Goal: Communication & Community: Answer question/provide support

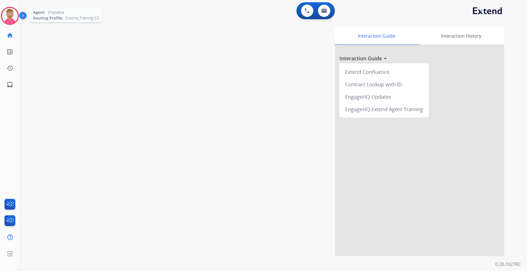
click at [15, 14] on img at bounding box center [10, 16] width 16 height 16
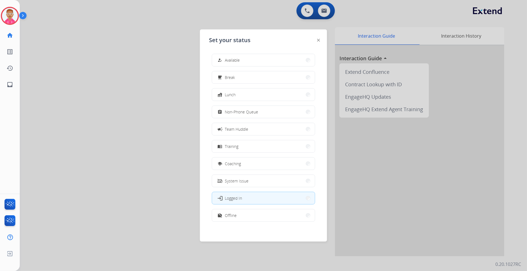
click at [259, 63] on button "how_to_reg Available" at bounding box center [263, 60] width 103 height 12
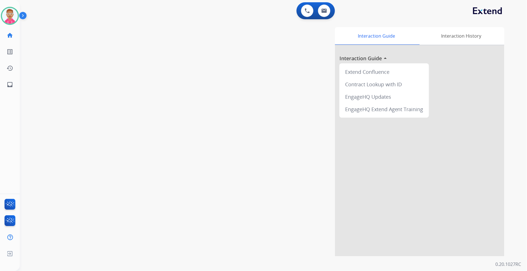
click at [209, 19] on div "0 Voice Interactions 0 Email Interactions" at bounding box center [270, 11] width 487 height 18
click at [324, 10] on img at bounding box center [325, 10] width 6 height 5
select select "**********"
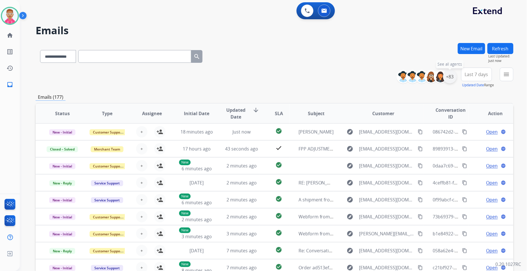
click at [451, 77] on div "+83" at bounding box center [450, 77] width 14 height 14
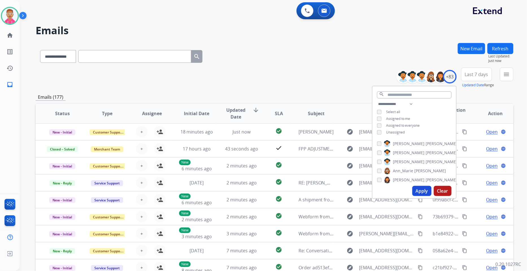
click at [426, 190] on button "Apply" at bounding box center [422, 191] width 19 height 10
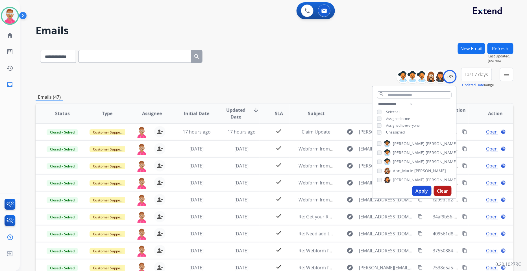
click at [423, 190] on button "Apply" at bounding box center [422, 191] width 19 height 10
click at [474, 75] on button "menu Filters" at bounding box center [507, 75] width 14 height 14
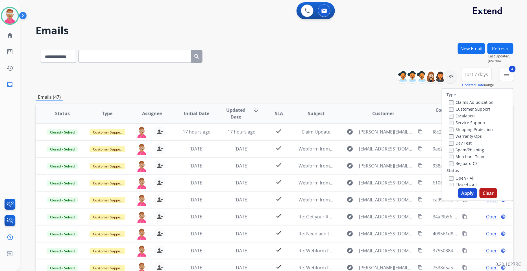
click at [463, 189] on button "Apply" at bounding box center [467, 193] width 19 height 10
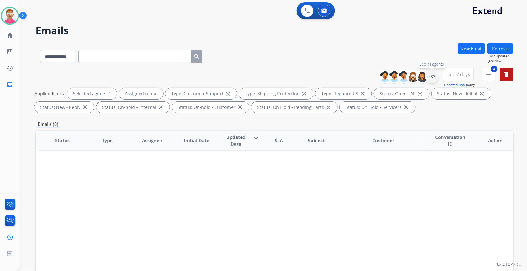
click at [429, 79] on div "+83" at bounding box center [432, 77] width 14 height 14
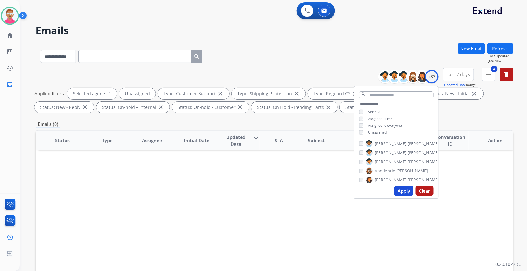
click at [401, 188] on button "Apply" at bounding box center [403, 191] width 19 height 10
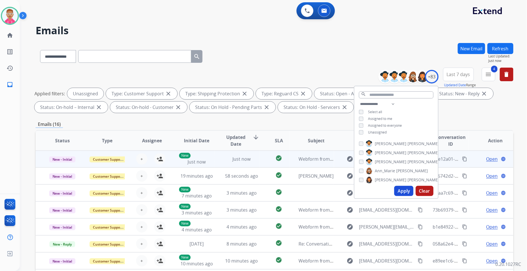
click at [176, 162] on td "New Just now" at bounding box center [192, 158] width 45 height 17
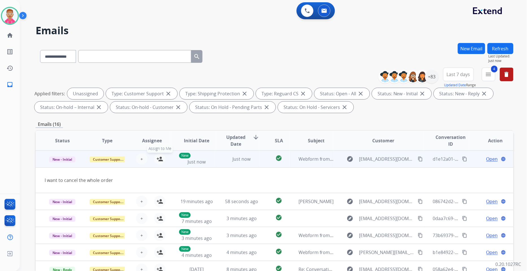
click at [159, 159] on mat-icon "person_add" at bounding box center [160, 158] width 7 height 7
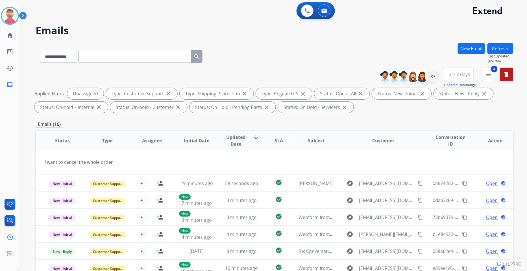
scroll to position [25, 0]
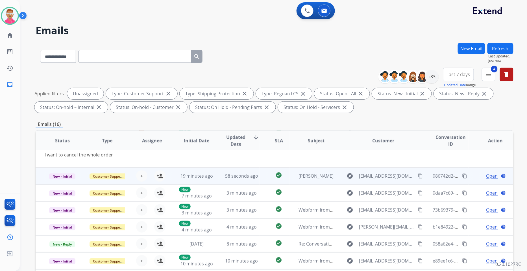
click at [198, 179] on td "19 minutes ago" at bounding box center [192, 175] width 45 height 17
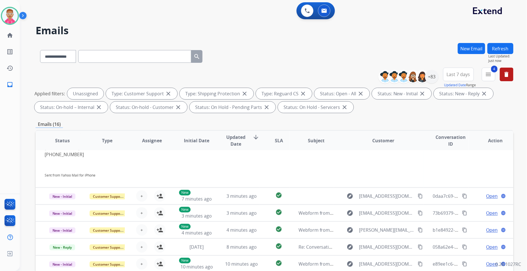
scroll to position [114, 0]
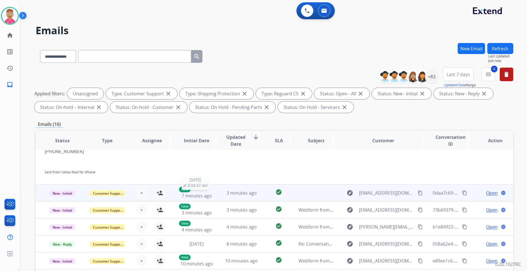
click at [200, 194] on span "7 minutes ago" at bounding box center [197, 195] width 30 height 6
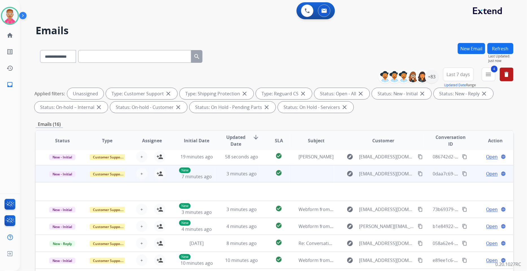
scroll to position [19, 0]
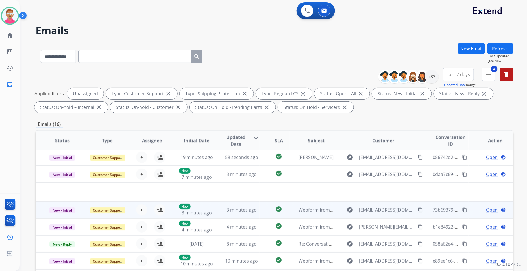
click at [215, 210] on td "3 minutes ago" at bounding box center [237, 209] width 45 height 17
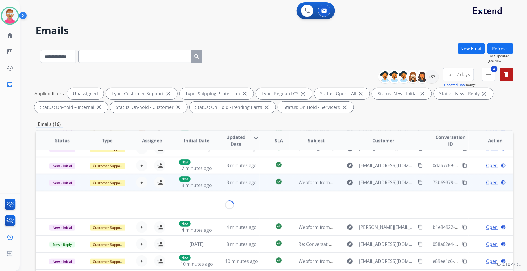
scroll to position [25, 0]
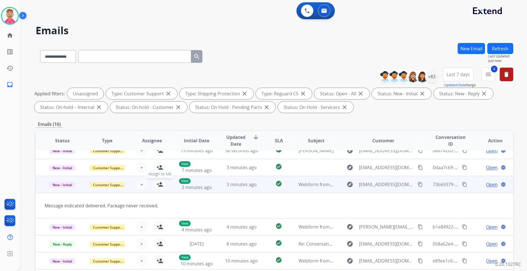
click at [157, 183] on mat-icon "person_add" at bounding box center [160, 184] width 7 height 7
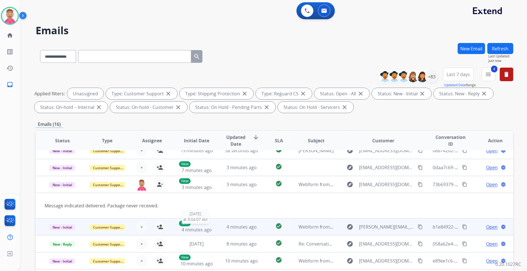
click at [202, 230] on span "4 minutes ago" at bounding box center [197, 229] width 30 height 6
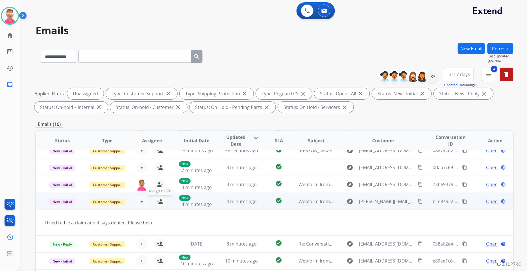
click at [157, 201] on mat-icon "person_add" at bounding box center [160, 201] width 7 height 7
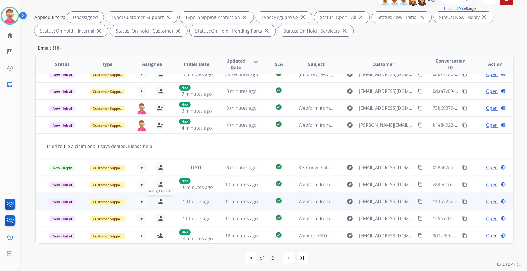
scroll to position [78, 0]
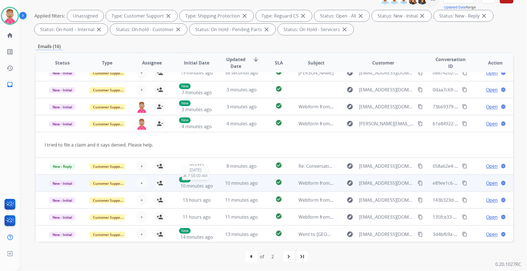
click at [203, 185] on span "10 minutes ago" at bounding box center [197, 186] width 33 height 6
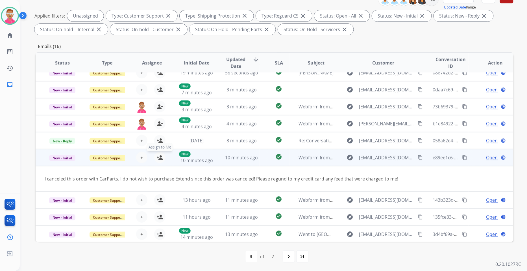
click at [161, 156] on mat-icon "person_add" at bounding box center [160, 157] width 7 height 7
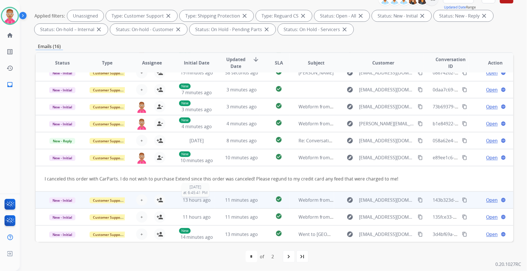
click at [196, 197] on span "13 hours ago" at bounding box center [197, 200] width 28 height 6
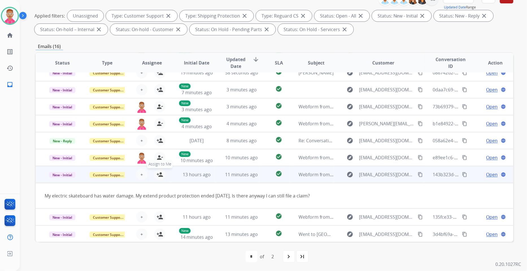
click at [162, 173] on mat-icon "person_add" at bounding box center [160, 174] width 7 height 7
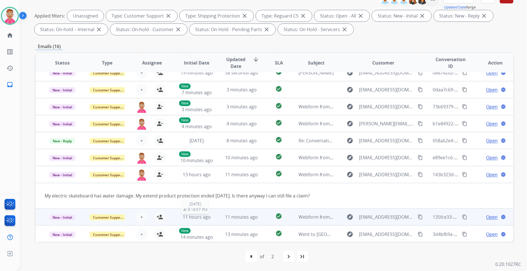
click at [200, 216] on span "11 hours ago" at bounding box center [197, 217] width 28 height 6
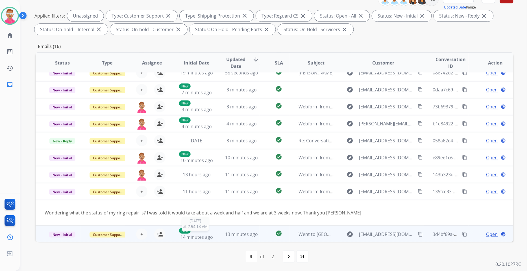
click at [190, 236] on span "14 minutes ago" at bounding box center [197, 237] width 33 height 6
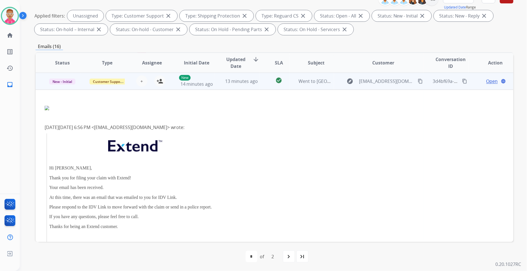
scroll to position [278, 0]
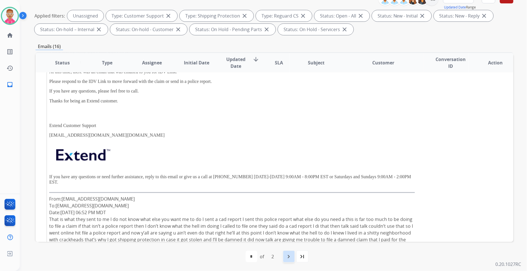
click at [286, 253] on mat-icon "navigate_next" at bounding box center [289, 256] width 7 height 7
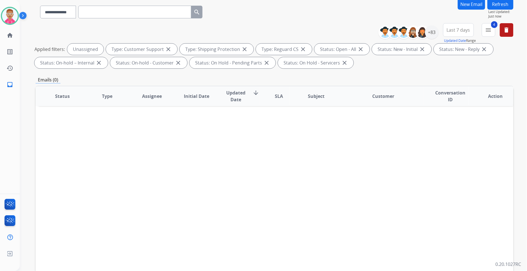
scroll to position [78, 0]
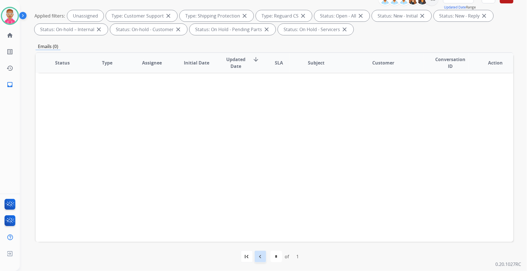
click at [260, 256] on mat-icon "navigate_before" at bounding box center [260, 256] width 7 height 7
select select "*"
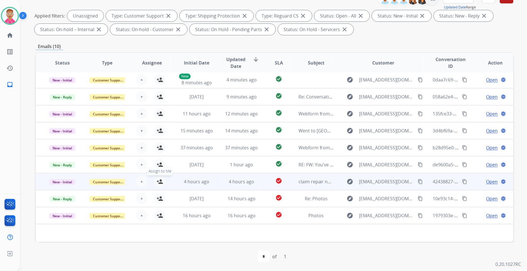
click at [160, 180] on mat-icon "person_add" at bounding box center [160, 181] width 7 height 7
click at [161, 180] on mat-icon "person_remove" at bounding box center [160, 181] width 7 height 7
click at [179, 178] on div "4 hours ago" at bounding box center [197, 181] width 36 height 7
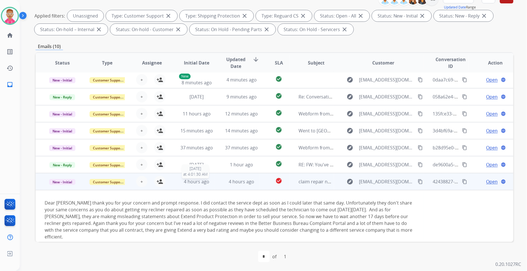
scroll to position [59, 0]
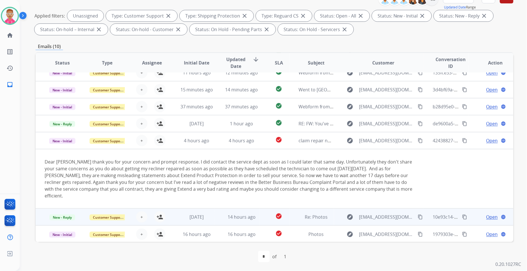
click at [193, 221] on td "[DATE]" at bounding box center [192, 216] width 45 height 17
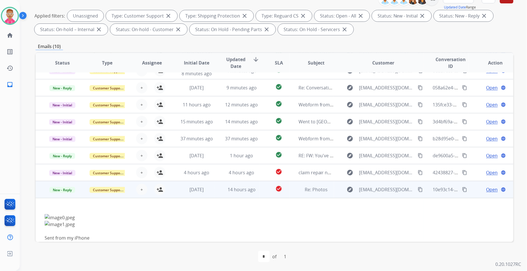
scroll to position [53, 0]
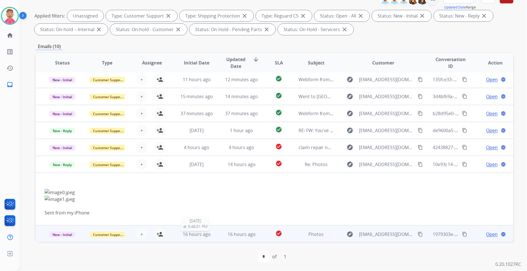
click at [205, 233] on span "16 hours ago" at bounding box center [197, 234] width 28 height 6
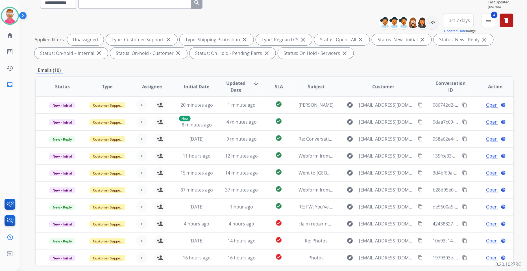
scroll to position [15, 0]
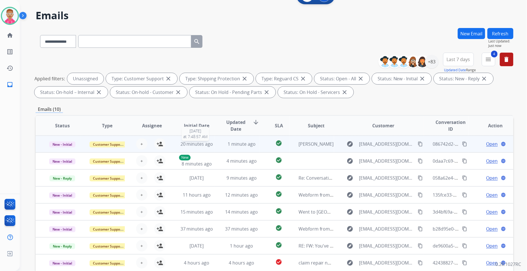
click at [196, 142] on span "20 minutes ago" at bounding box center [197, 144] width 33 height 6
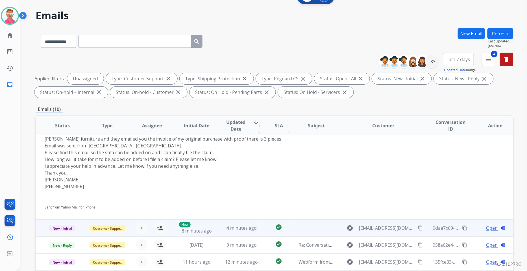
scroll to position [114, 0]
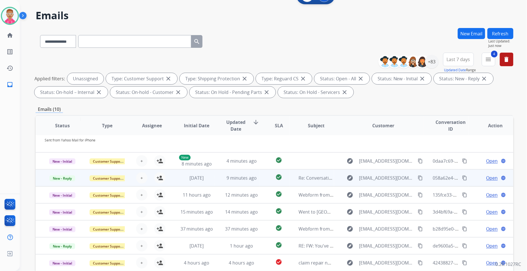
click at [215, 178] on td "9 minutes ago" at bounding box center [237, 177] width 45 height 17
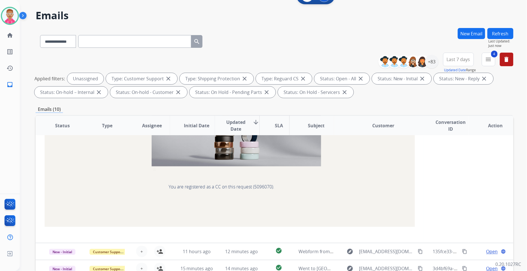
scroll to position [185, 0]
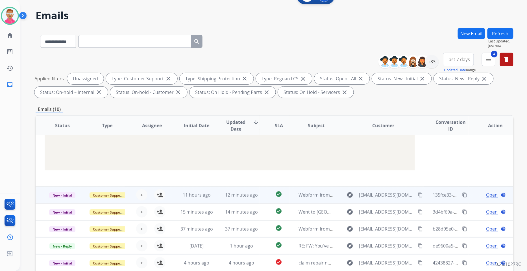
click at [215, 195] on td "12 minutes ago" at bounding box center [237, 194] width 45 height 17
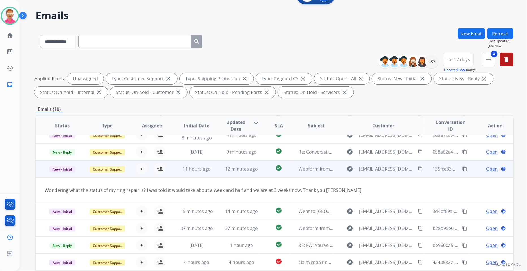
scroll to position [25, 0]
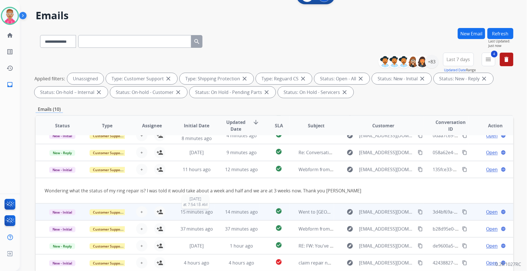
click at [210, 209] on span "15 minutes ago" at bounding box center [197, 212] width 33 height 6
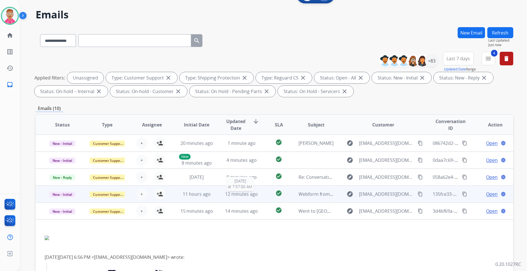
scroll to position [0, 0]
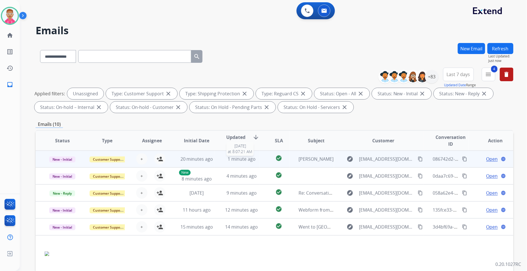
click at [224, 158] on div "1 minute ago" at bounding box center [242, 158] width 36 height 7
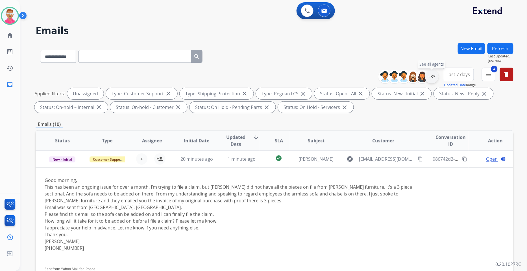
click at [434, 80] on div "+83" at bounding box center [432, 77] width 14 height 14
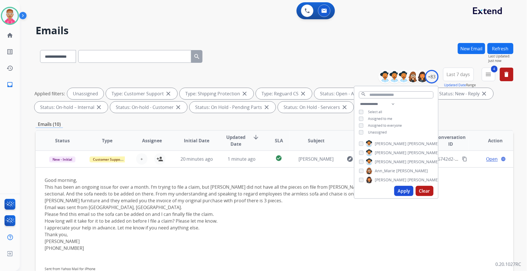
click at [403, 191] on button "Apply" at bounding box center [403, 191] width 19 height 10
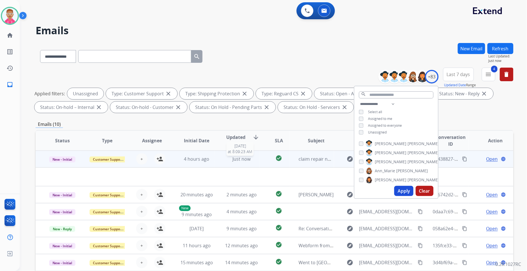
click at [249, 162] on div "Just now" at bounding box center [242, 158] width 36 height 7
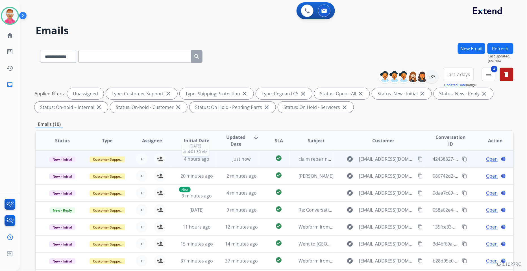
click at [195, 159] on span "4 hours ago" at bounding box center [196, 159] width 25 height 6
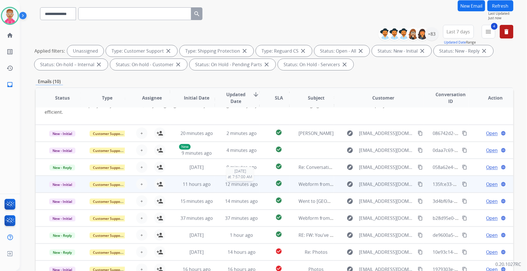
scroll to position [78, 0]
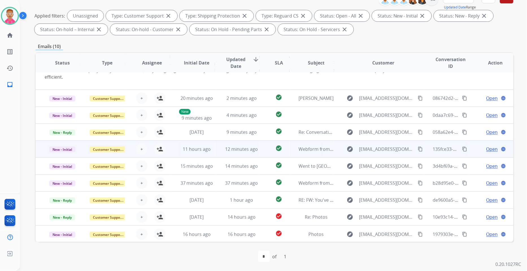
click at [215, 152] on td "12 minutes ago" at bounding box center [237, 148] width 45 height 17
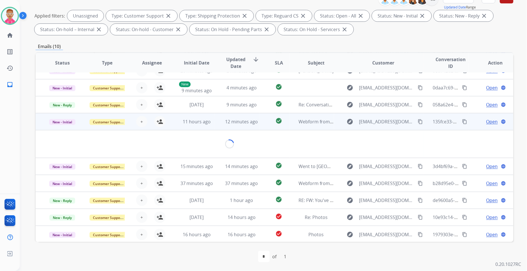
scroll to position [25, 0]
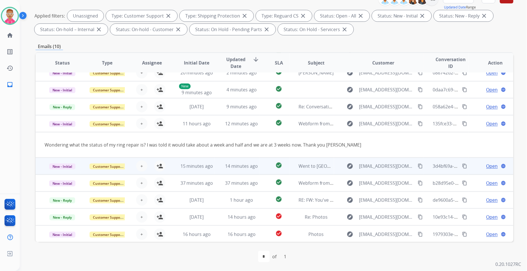
click at [225, 169] on td "14 minutes ago" at bounding box center [237, 165] width 45 height 17
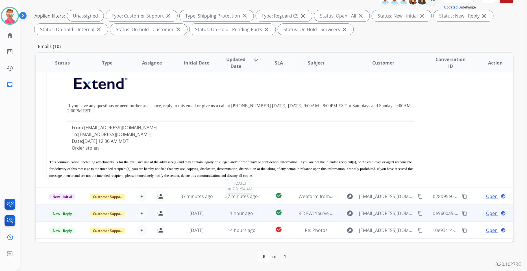
scroll to position [793, 0]
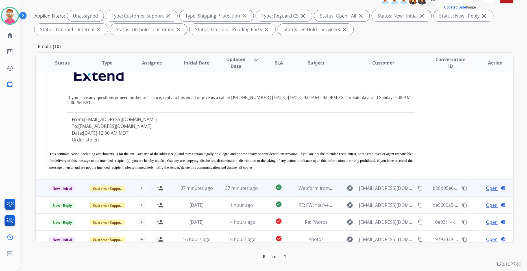
click at [218, 185] on td "37 minutes ago" at bounding box center [237, 187] width 45 height 17
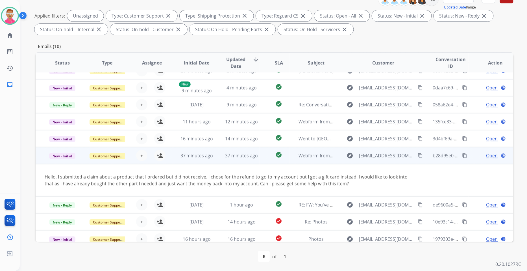
scroll to position [32, 0]
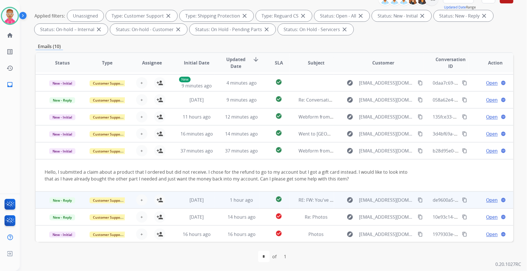
click at [218, 198] on td "1 hour ago" at bounding box center [237, 199] width 45 height 17
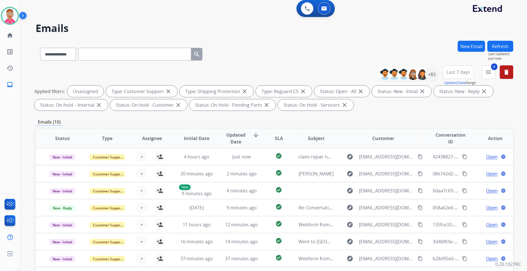
scroll to position [0, 0]
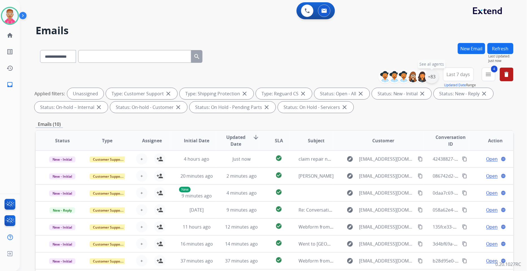
click at [434, 74] on div "+83" at bounding box center [432, 77] width 14 height 14
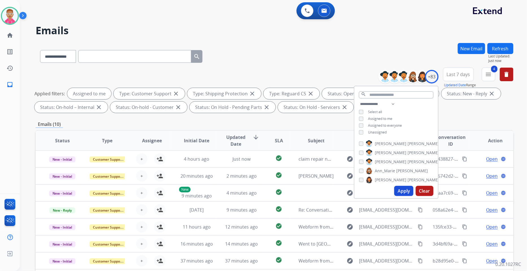
click at [404, 190] on button "Apply" at bounding box center [403, 191] width 19 height 10
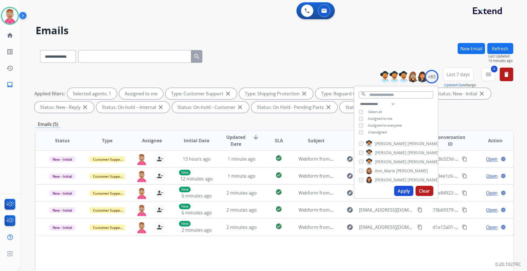
click at [234, 125] on div "Emails (5)" at bounding box center [275, 124] width 478 height 7
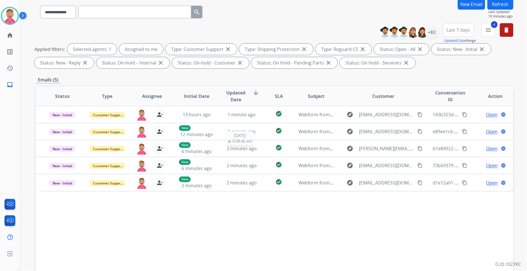
scroll to position [78, 0]
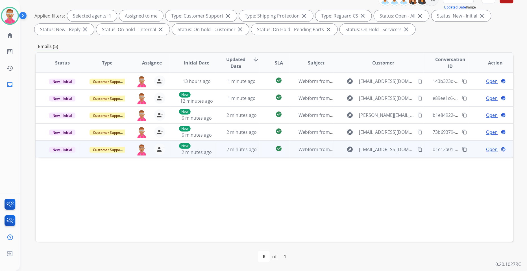
click at [474, 148] on span "Open" at bounding box center [493, 149] width 12 height 7
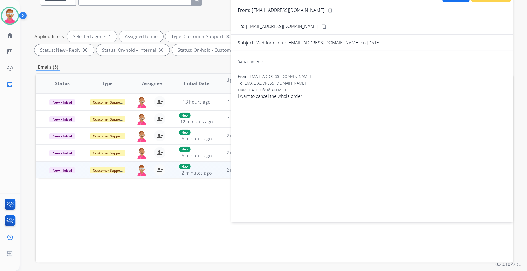
scroll to position [0, 0]
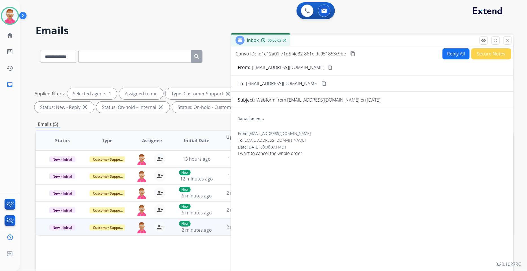
click at [327, 67] on button "content_copy" at bounding box center [330, 67] width 7 height 7
click at [328, 66] on mat-icon "content_copy" at bounding box center [330, 67] width 5 height 5
click at [354, 51] on mat-icon "content_copy" at bounding box center [352, 53] width 5 height 5
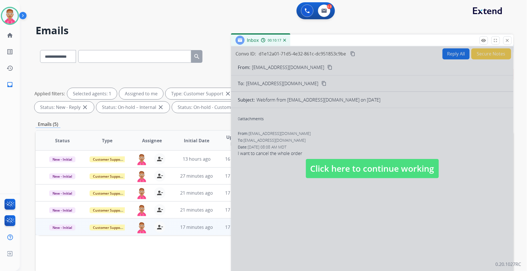
click at [234, 14] on div "0 Voice Interactions 0.5 Email Interactions" at bounding box center [270, 11] width 487 height 18
click at [454, 22] on div "**********" at bounding box center [267, 155] width 494 height 271
drag, startPoint x: 406, startPoint y: 24, endPoint x: 400, endPoint y: 18, distance: 9.2
click at [405, 22] on div "**********" at bounding box center [267, 155] width 494 height 271
click at [305, 12] on img at bounding box center [307, 10] width 5 height 5
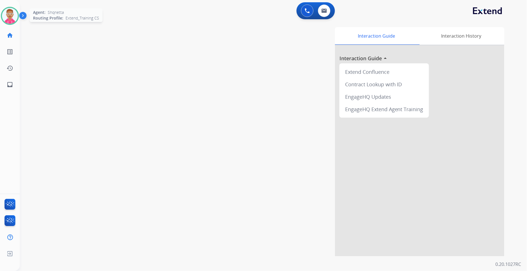
click at [7, 16] on img at bounding box center [10, 16] width 16 height 16
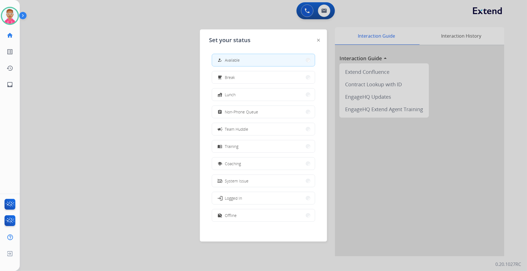
click at [154, 110] on div at bounding box center [263, 135] width 527 height 271
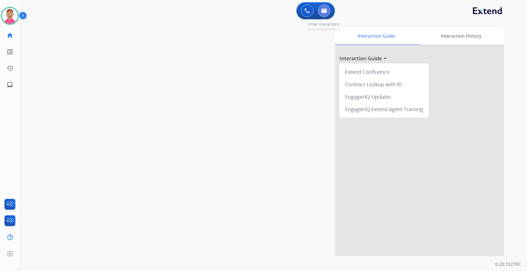
click at [322, 6] on button at bounding box center [324, 11] width 12 height 12
select select "**********"
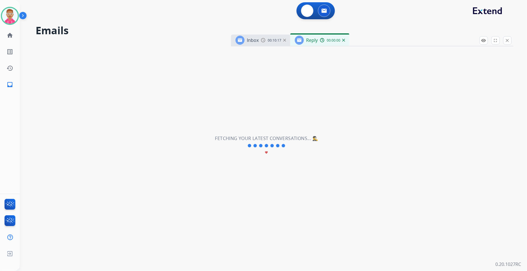
select select "**********"
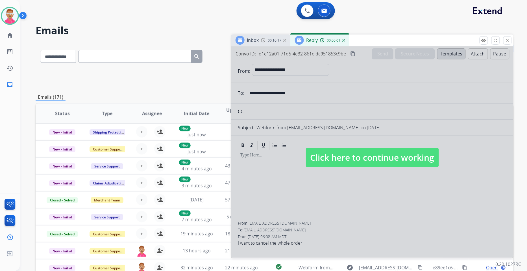
click at [345, 157] on span "Click here to continue working" at bounding box center [372, 157] width 133 height 19
select select
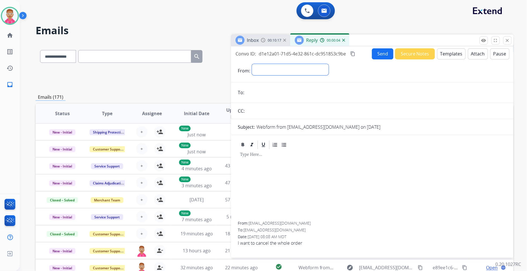
click at [270, 64] on select "**********" at bounding box center [290, 69] width 77 height 11
select select "**********"
click at [252, 64] on select "**********" at bounding box center [290, 69] width 77 height 11
click at [270, 91] on input "email" at bounding box center [376, 92] width 261 height 11
paste input "**********"
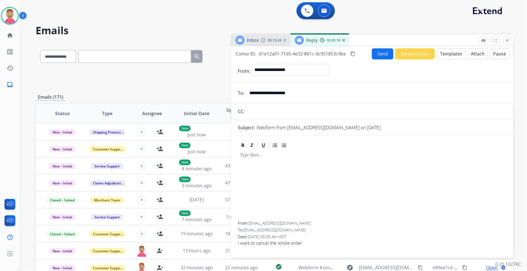
type input "**********"
click at [273, 195] on div at bounding box center [372, 185] width 269 height 71
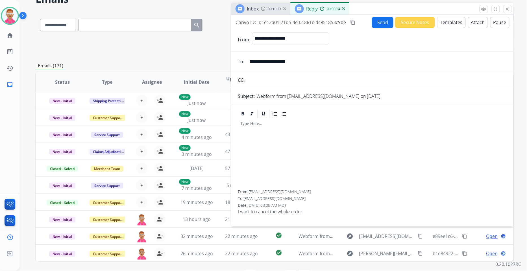
click at [450, 22] on button "Templates" at bounding box center [451, 22] width 29 height 11
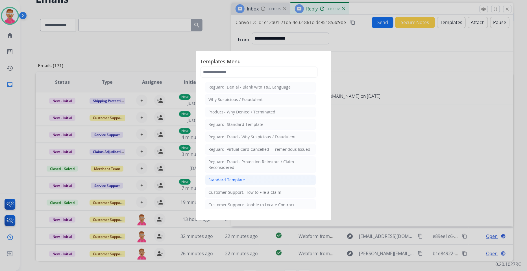
click at [229, 179] on div "Standard Template" at bounding box center [227, 180] width 36 height 6
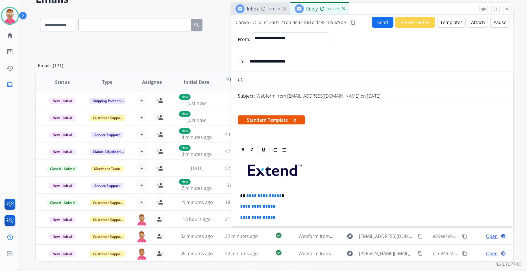
scroll to position [63, 0]
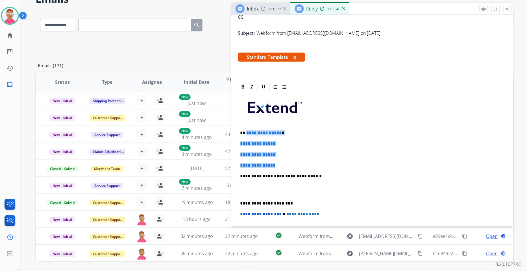
drag, startPoint x: 282, startPoint y: 163, endPoint x: 246, endPoint y: 132, distance: 47.5
click at [246, 132] on div "**********" at bounding box center [372, 189] width 269 height 194
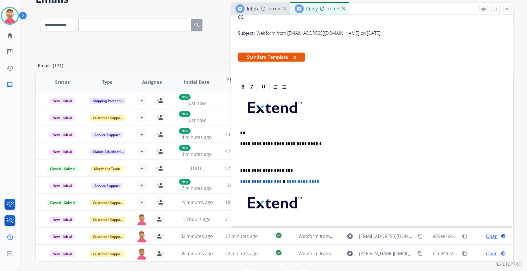
paste div
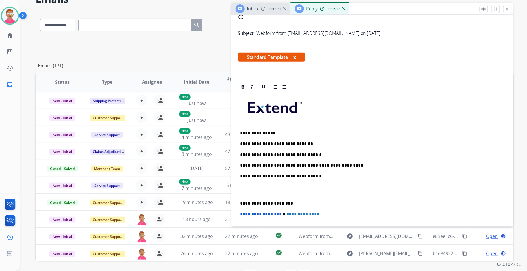
click at [238, 203] on div "**********" at bounding box center [372, 189] width 269 height 194
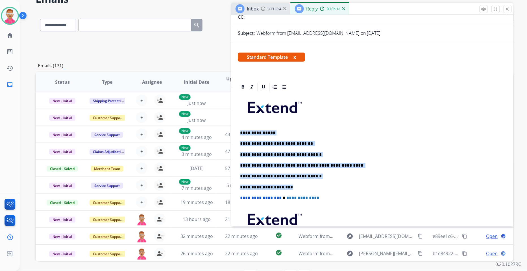
drag, startPoint x: 290, startPoint y: 184, endPoint x: 231, endPoint y: 130, distance: 79.8
click at [231, 130] on div "**********" at bounding box center [372, 191] width 283 height 218
copy div "**********"
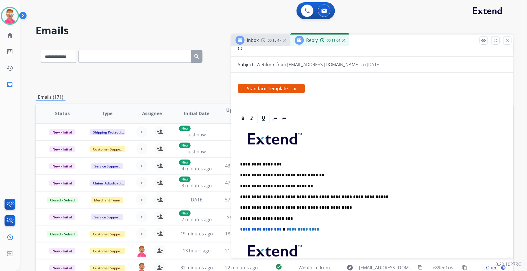
scroll to position [0, 0]
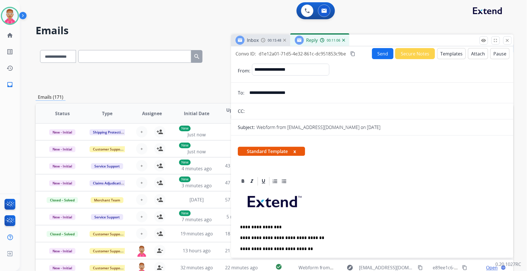
click at [383, 51] on button "Send" at bounding box center [382, 53] width 21 height 11
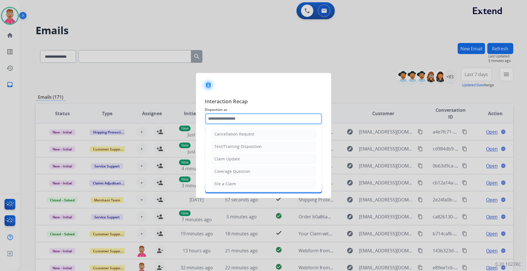
click at [239, 119] on input "text" at bounding box center [263, 118] width 117 height 11
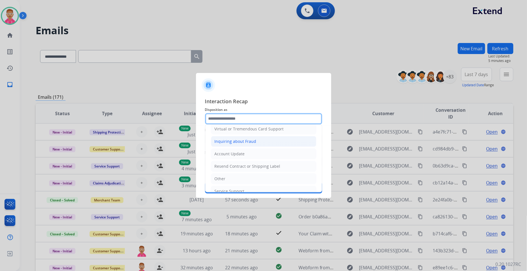
scroll to position [89, 0]
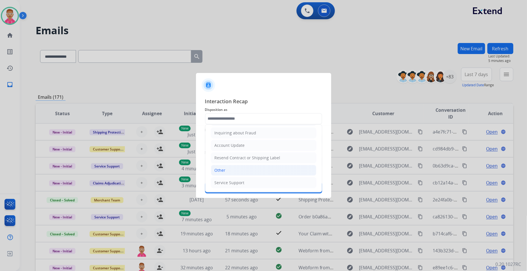
click at [231, 172] on li "Other" at bounding box center [263, 170] width 105 height 11
type input "*****"
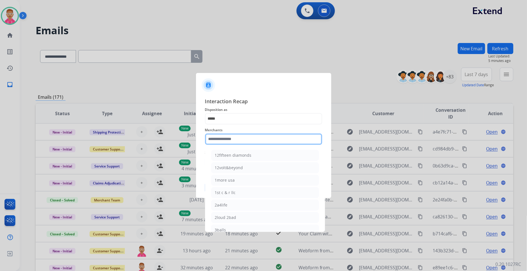
click at [247, 139] on input "text" at bounding box center [263, 138] width 117 height 11
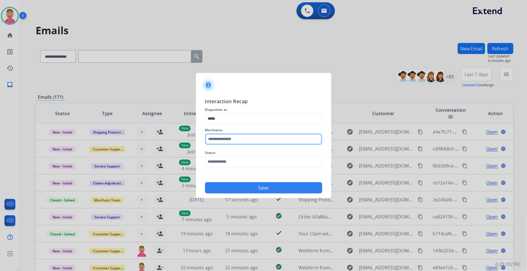
drag, startPoint x: 215, startPoint y: 134, endPoint x: 215, endPoint y: 137, distance: 3.1
click at [216, 135] on input "text" at bounding box center [263, 138] width 117 height 11
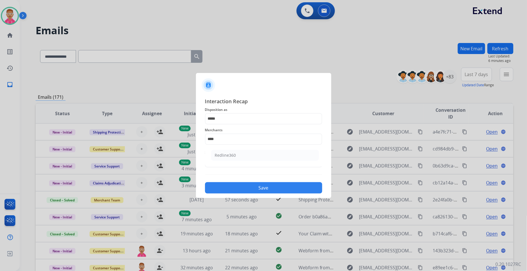
click at [235, 153] on div "Redline360" at bounding box center [225, 155] width 21 height 6
type input "**********"
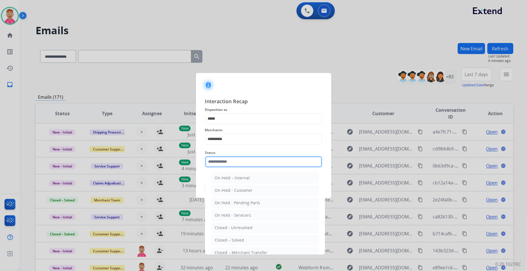
click at [230, 165] on input "text" at bounding box center [263, 161] width 117 height 11
click at [241, 239] on div "Closed – Solved" at bounding box center [229, 240] width 29 height 6
type input "**********"
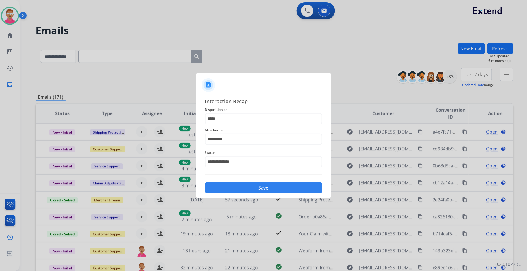
click at [242, 189] on button "Save" at bounding box center [263, 187] width 117 height 11
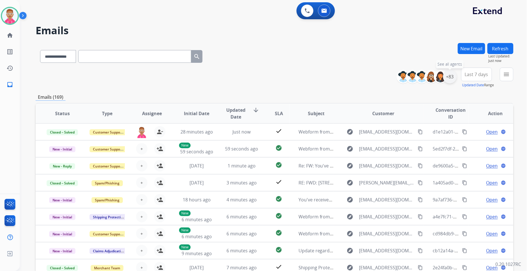
click at [449, 75] on div "+83" at bounding box center [450, 77] width 14 height 14
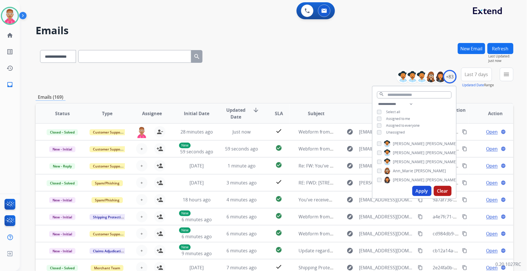
click at [418, 184] on div "Apply Clear" at bounding box center [415, 190] width 84 height 15
click at [420, 190] on button "Apply" at bounding box center [422, 191] width 19 height 10
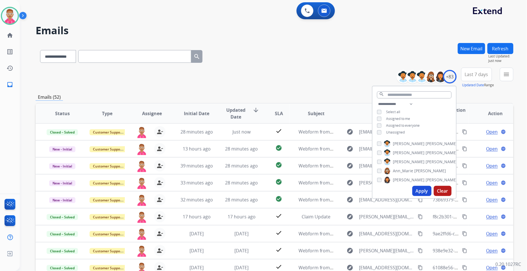
click at [318, 82] on div "**********" at bounding box center [275, 78] width 478 height 20
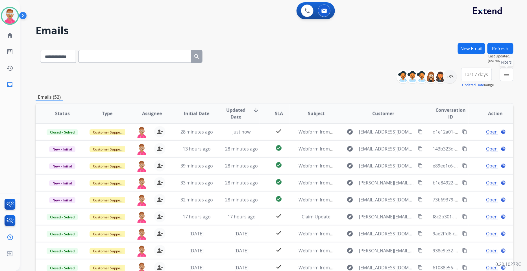
click at [474, 72] on button "menu Filters" at bounding box center [507, 75] width 14 height 14
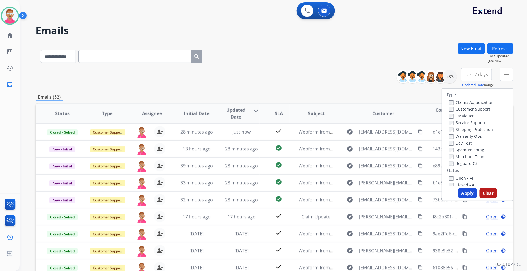
click at [447, 110] on div "Claims Adjudication Customer Support Escalation Service Support Shipping Protec…" at bounding box center [470, 133] width 47 height 68
click at [465, 191] on button "Apply" at bounding box center [467, 193] width 19 height 10
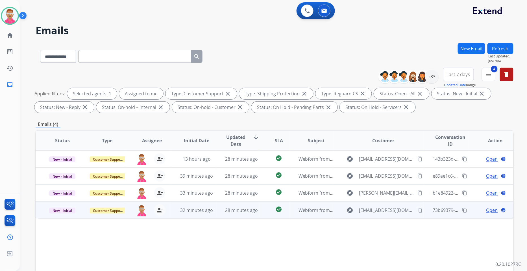
click at [474, 211] on span "Open" at bounding box center [493, 210] width 12 height 7
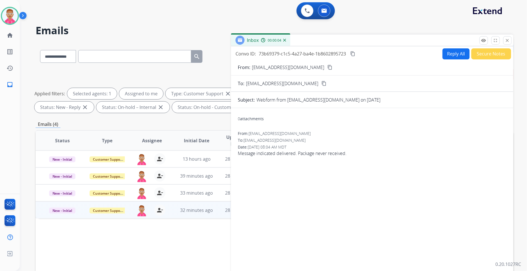
click at [328, 66] on mat-icon "content_copy" at bounding box center [330, 67] width 5 height 5
click at [13, 16] on img at bounding box center [10, 16] width 16 height 16
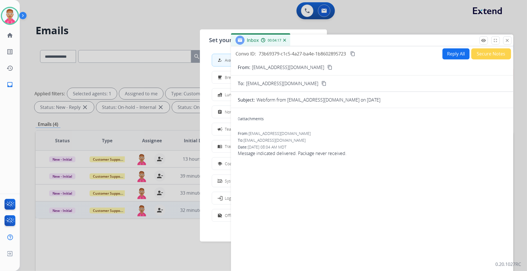
click at [353, 53] on mat-icon "content_copy" at bounding box center [352, 53] width 5 height 5
click at [355, 53] on mat-icon "content_copy" at bounding box center [352, 53] width 5 height 5
click at [453, 54] on button "Reply All" at bounding box center [456, 53] width 27 height 11
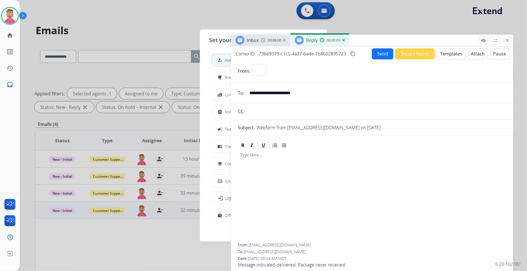
select select "**********"
click at [449, 54] on button "Templates" at bounding box center [451, 53] width 29 height 11
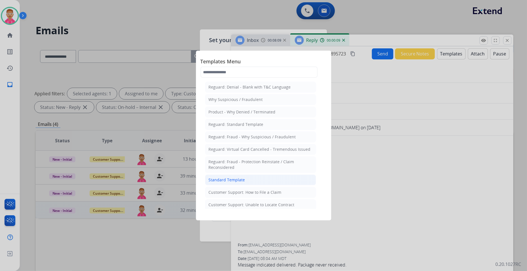
click at [239, 181] on div "Standard Template" at bounding box center [227, 180] width 36 height 6
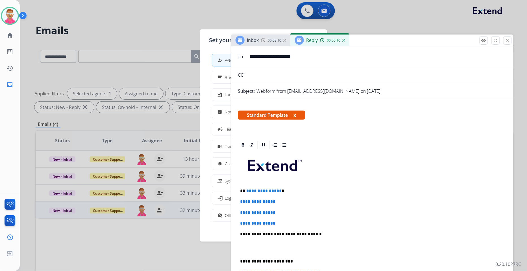
scroll to position [94, 0]
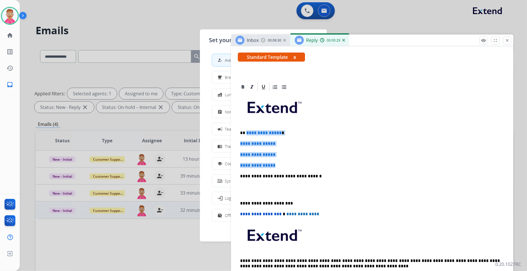
drag, startPoint x: 282, startPoint y: 166, endPoint x: 245, endPoint y: 132, distance: 49.6
click at [245, 132] on div "**********" at bounding box center [372, 189] width 269 height 194
paste div
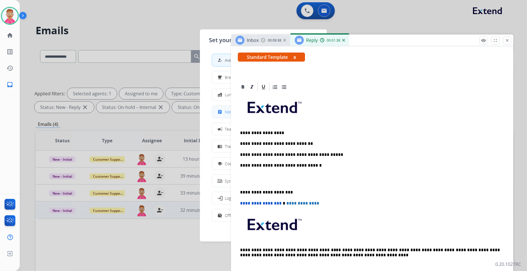
click at [223, 111] on div "assignment" at bounding box center [221, 112] width 8 height 7
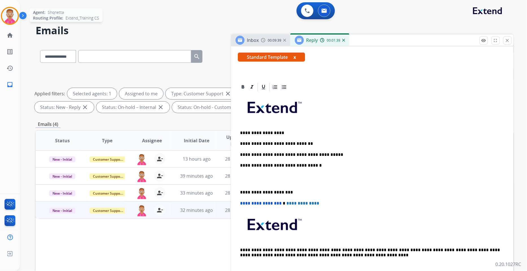
click at [9, 10] on img at bounding box center [10, 16] width 16 height 16
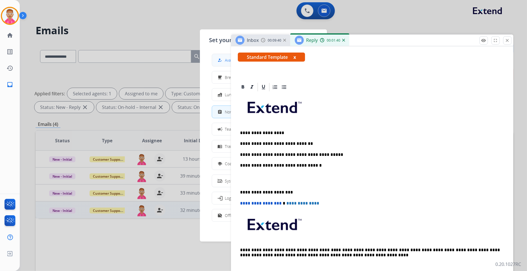
click at [227, 62] on span "Available" at bounding box center [232, 60] width 15 height 6
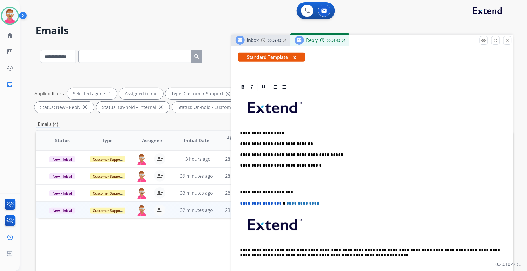
click at [331, 153] on p "**********" at bounding box center [370, 154] width 260 height 5
click at [238, 190] on div "**********" at bounding box center [372, 184] width 269 height 184
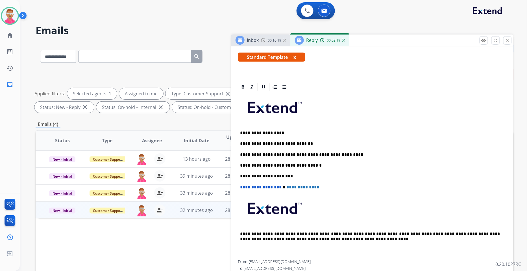
click at [351, 155] on p "**********" at bounding box center [370, 154] width 260 height 5
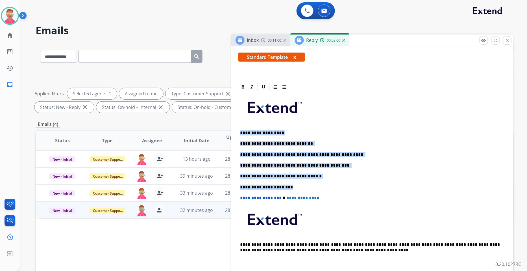
drag, startPoint x: 240, startPoint y: 132, endPoint x: 301, endPoint y: 186, distance: 81.9
click at [301, 186] on div "**********" at bounding box center [372, 181] width 269 height 178
copy div "**********"
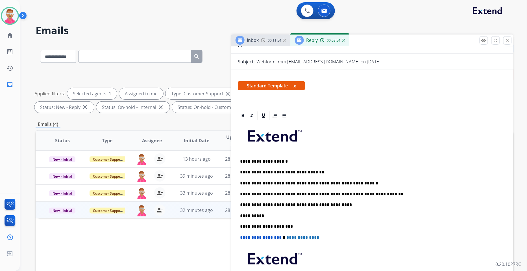
scroll to position [0, 0]
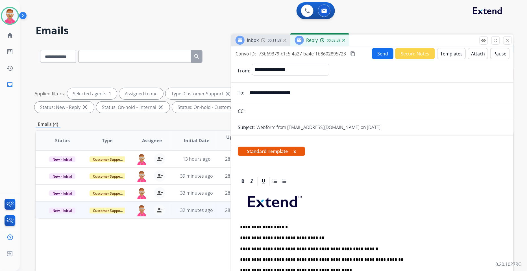
click at [376, 55] on button "Send" at bounding box center [382, 53] width 21 height 11
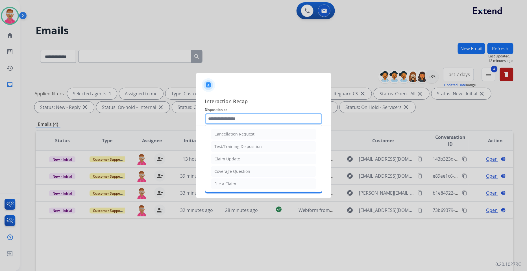
click at [236, 119] on input "text" at bounding box center [263, 118] width 117 height 11
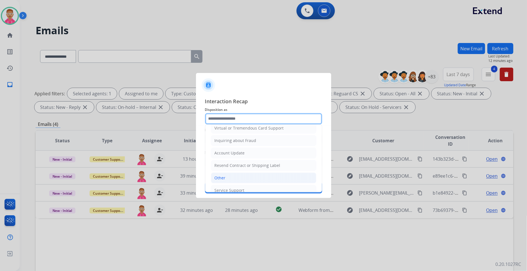
scroll to position [89, 0]
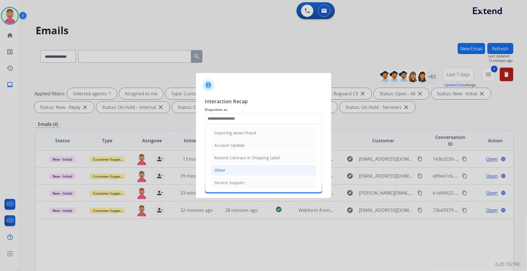
click at [236, 170] on li "Other" at bounding box center [263, 170] width 105 height 11
type input "*****"
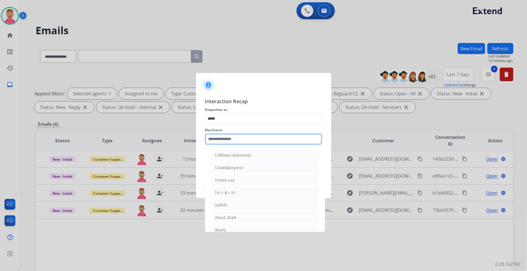
click at [232, 137] on input "text" at bounding box center [263, 138] width 117 height 11
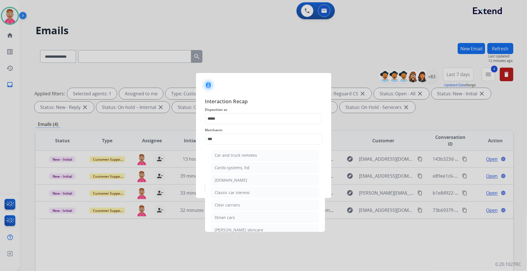
click at [235, 176] on li "[DOMAIN_NAME]" at bounding box center [265, 180] width 108 height 11
type input "**********"
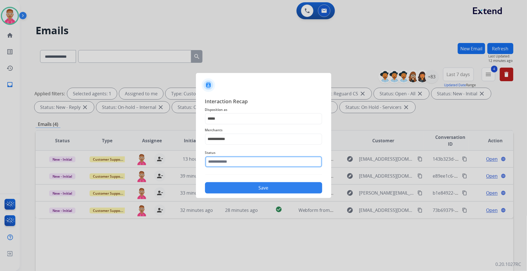
click at [224, 160] on input "text" at bounding box center [263, 161] width 117 height 11
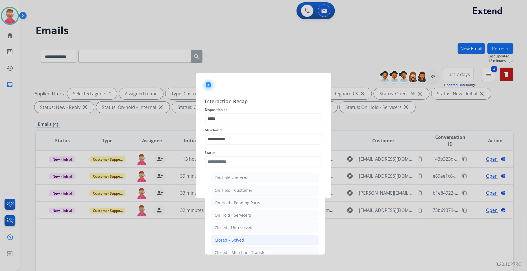
click at [244, 238] on li "Closed – Solved" at bounding box center [265, 240] width 108 height 11
type input "**********"
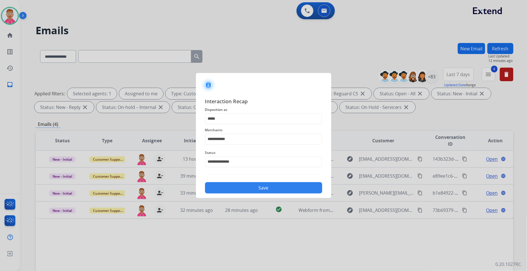
click at [250, 181] on div "Save" at bounding box center [263, 186] width 117 height 15
click at [252, 188] on button "Save" at bounding box center [263, 187] width 117 height 11
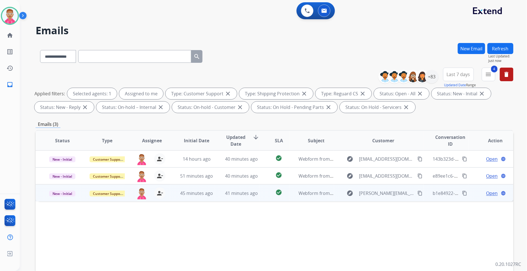
click at [474, 192] on span "Open" at bounding box center [493, 193] width 12 height 7
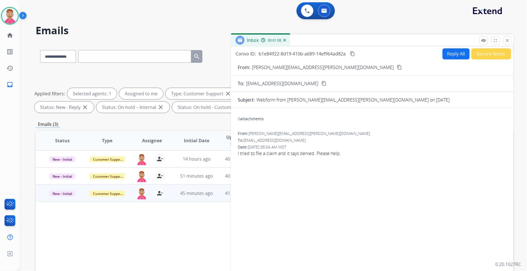
click at [397, 66] on mat-icon "content_copy" at bounding box center [399, 67] width 5 height 5
click at [352, 54] on mat-icon "content_copy" at bounding box center [352, 53] width 5 height 5
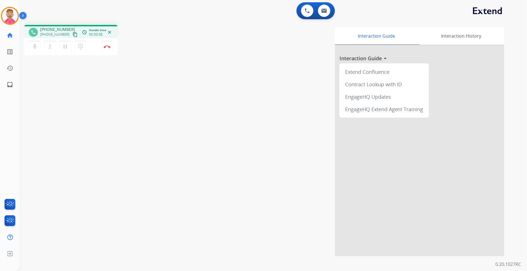
click at [73, 34] on mat-icon "content_copy" at bounding box center [75, 34] width 5 height 5
click at [73, 33] on mat-icon "content_copy" at bounding box center [75, 34] width 5 height 5
click at [106, 47] on img at bounding box center [107, 46] width 7 height 3
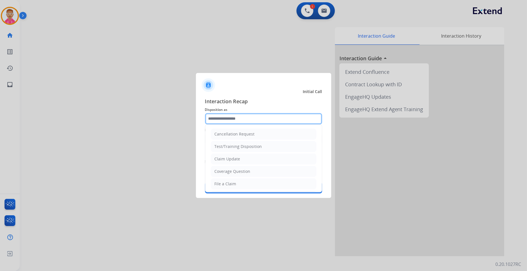
click at [264, 120] on input "text" at bounding box center [263, 118] width 117 height 11
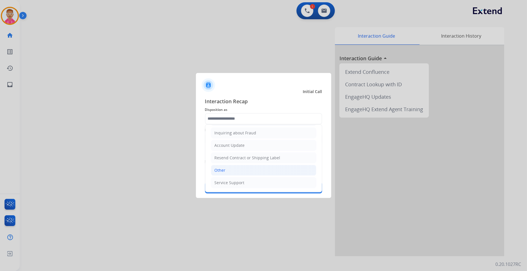
click at [235, 169] on li "Other" at bounding box center [263, 170] width 105 height 11
type input "*****"
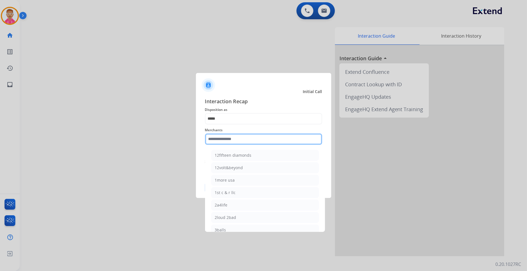
click at [233, 136] on input "text" at bounding box center [263, 138] width 117 height 11
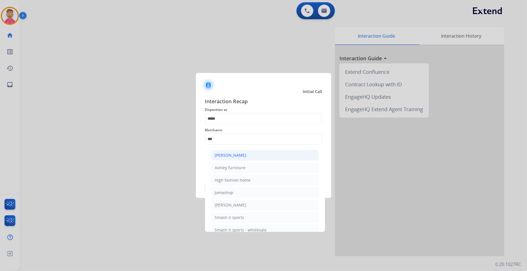
click at [244, 160] on li "[PERSON_NAME]" at bounding box center [265, 155] width 108 height 11
type input "**********"
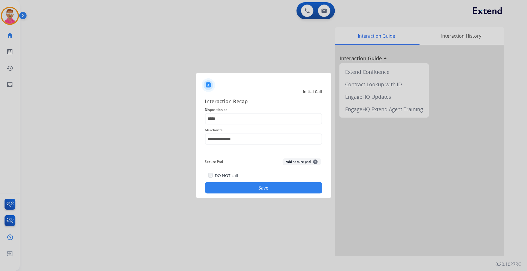
click at [229, 188] on button "Save" at bounding box center [263, 187] width 117 height 11
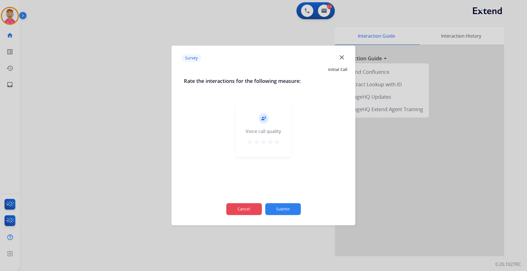
click at [242, 211] on button "Cancel" at bounding box center [244, 209] width 36 height 12
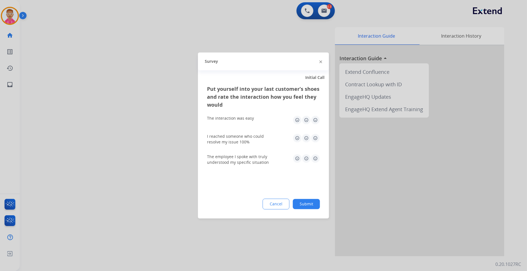
click at [276, 202] on button "Cancel" at bounding box center [276, 204] width 27 height 11
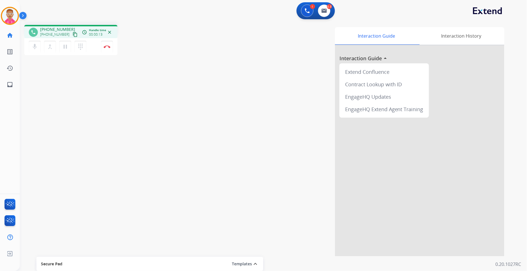
click at [224, 71] on div "Interaction Guide Interaction History Interaction Guide arrow_drop_up Extend Co…" at bounding box center [344, 141] width 319 height 229
click at [73, 32] on mat-icon "content_copy" at bounding box center [75, 34] width 5 height 5
click at [73, 33] on mat-icon "content_copy" at bounding box center [75, 34] width 5 height 5
click at [105, 46] on img at bounding box center [107, 46] width 7 height 3
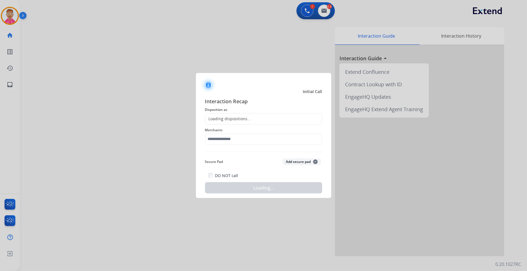
click at [250, 119] on div "Loading dispositions..." at bounding box center [263, 118] width 117 height 11
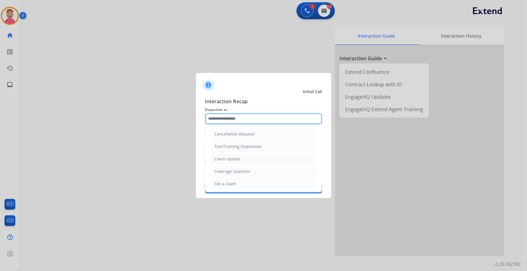
click at [250, 117] on input "text" at bounding box center [263, 118] width 117 height 11
click at [251, 118] on input "text" at bounding box center [263, 118] width 117 height 11
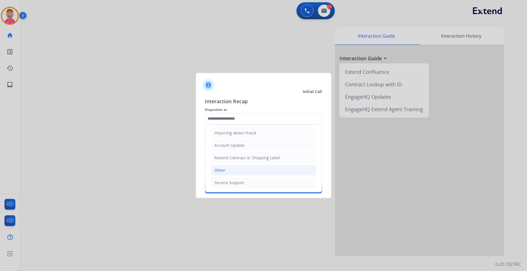
click at [242, 168] on li "Other" at bounding box center [263, 170] width 105 height 11
type input "*****"
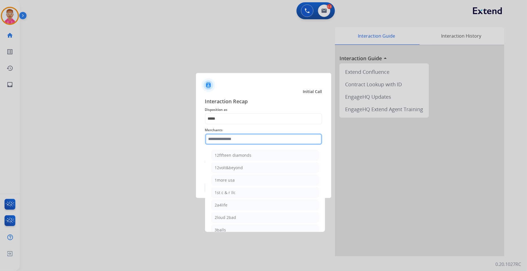
click at [231, 138] on input "text" at bounding box center [263, 138] width 117 height 11
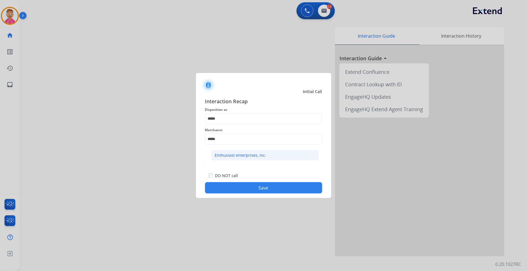
click at [232, 154] on div "Enthusiast enterprises, inc." at bounding box center [241, 155] width 52 height 6
type input "**********"
click at [236, 187] on button "Save" at bounding box center [263, 187] width 117 height 11
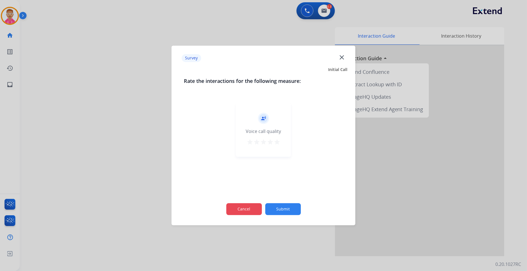
click at [244, 210] on button "Cancel" at bounding box center [244, 209] width 36 height 12
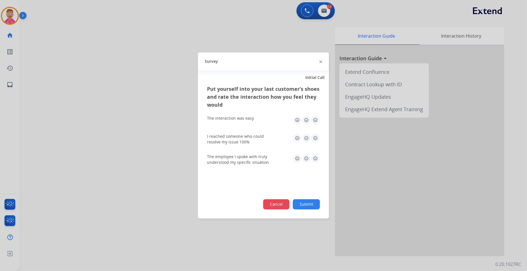
click at [279, 202] on button "Cancel" at bounding box center [276, 204] width 26 height 10
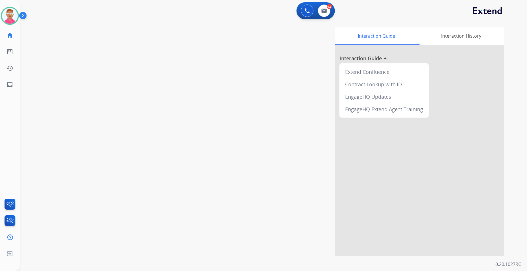
drag, startPoint x: 172, startPoint y: 36, endPoint x: 169, endPoint y: 18, distance: 17.8
click at [172, 35] on div "swap_horiz Break voice bridge close_fullscreen Connect 3-Way Call merge_type Se…" at bounding box center [267, 138] width 494 height 236
click at [86, 91] on div "swap_horiz Break voice bridge close_fullscreen Connect 3-Way Call merge_type Se…" at bounding box center [267, 138] width 494 height 236
click at [318, 91] on img at bounding box center [318, 91] width 4 height 4
click at [12, 13] on img at bounding box center [10, 16] width 16 height 16
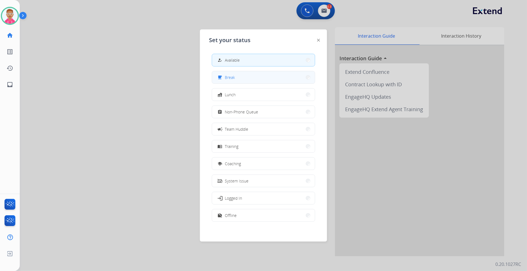
click at [228, 76] on span "Break" at bounding box center [230, 77] width 10 height 6
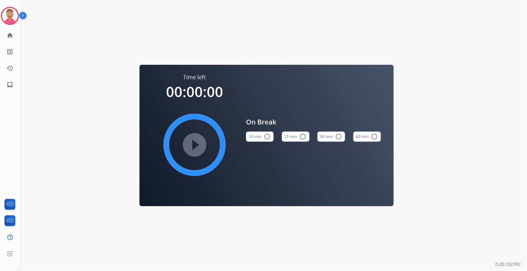
click at [115, 70] on div "Time left 00:00:00 play_circle_filled On Break 10 min radio_button_unchecked 15…" at bounding box center [267, 135] width 494 height 271
click at [10, 19] on img at bounding box center [10, 16] width 16 height 16
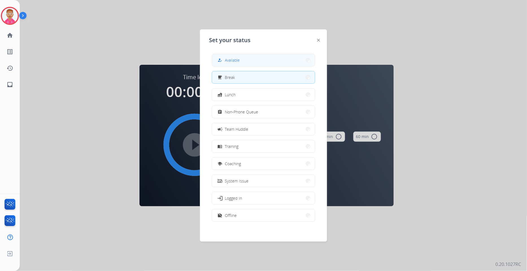
click at [252, 64] on button "how_to_reg Available" at bounding box center [263, 60] width 103 height 12
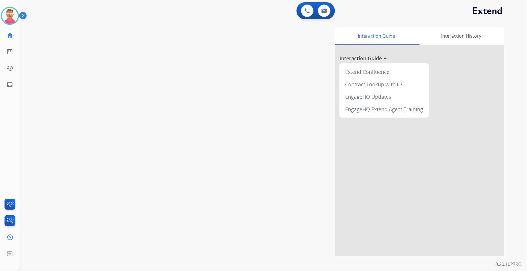
click at [135, 116] on div "swap_horiz Break voice bridge close_fullscreen Connect 3-Way Call merge_type Se…" at bounding box center [267, 138] width 494 height 236
click at [9, 13] on img at bounding box center [10, 16] width 16 height 16
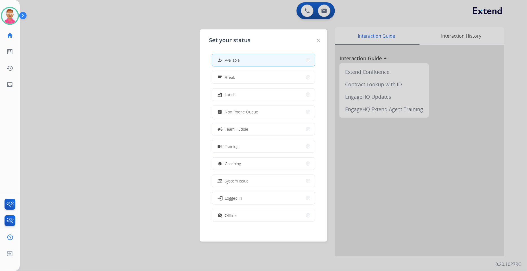
drag, startPoint x: 241, startPoint y: 109, endPoint x: 76, endPoint y: 55, distance: 173.9
click at [238, 109] on span "Non-Phone Queue" at bounding box center [241, 112] width 33 height 6
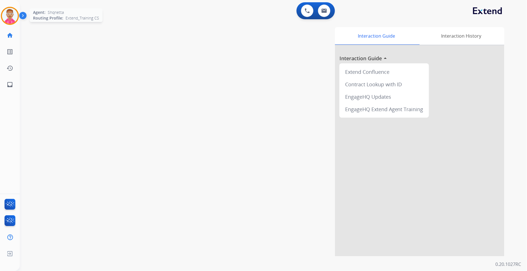
click at [19, 14] on div "Agent: [PERSON_NAME] Profile: Extend_Training CS" at bounding box center [10, 16] width 18 height 18
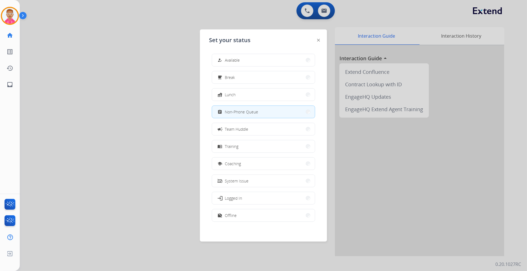
click at [231, 63] on div "how_to_reg Available" at bounding box center [228, 60] width 23 height 7
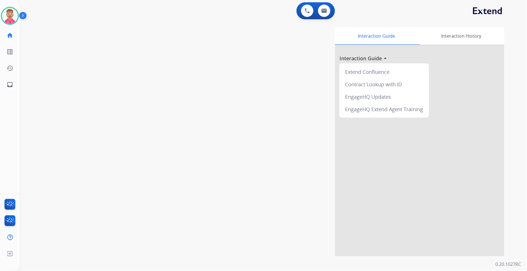
drag, startPoint x: 199, startPoint y: 86, endPoint x: 350, endPoint y: 60, distance: 153.2
click at [200, 86] on div "Interaction Guide Interaction History Interaction Guide arrow_drop_up Extend Co…" at bounding box center [344, 141] width 319 height 229
click at [266, 118] on div "Interaction Guide Interaction History Interaction Guide arrow_drop_up Extend Co…" at bounding box center [344, 141] width 319 height 229
click at [273, 128] on div "Interaction Guide Interaction History Interaction Guide arrow_drop_up Extend Co…" at bounding box center [344, 141] width 319 height 229
click at [12, 18] on img at bounding box center [10, 16] width 16 height 16
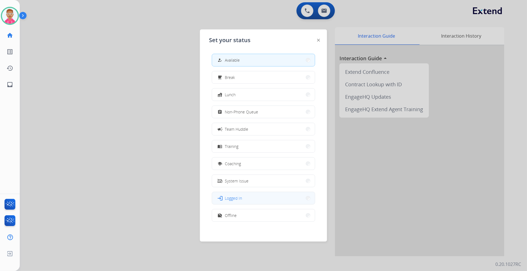
click at [253, 197] on button "login Logged In" at bounding box center [263, 198] width 103 height 12
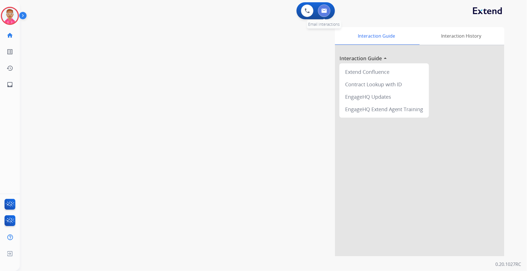
click at [321, 12] on button at bounding box center [324, 11] width 12 height 12
select select "**********"
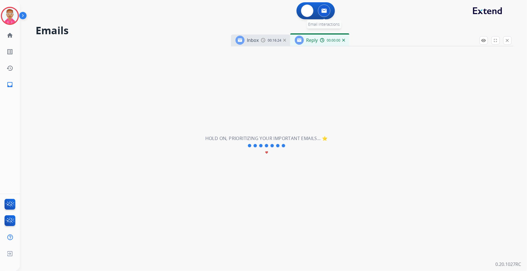
select select "**********"
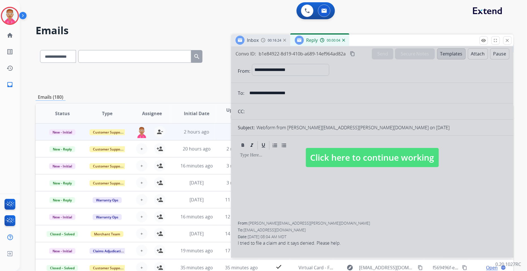
click at [341, 159] on span "Click here to continue working" at bounding box center [372, 157] width 133 height 19
select select
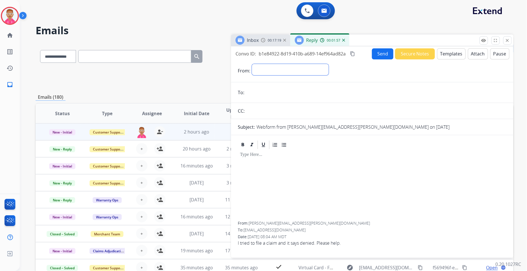
click at [260, 69] on select "**********" at bounding box center [290, 69] width 77 height 11
select select "**********"
click at [252, 64] on select "**********" at bounding box center [290, 69] width 77 height 11
click at [259, 92] on input "email" at bounding box center [376, 92] width 261 height 11
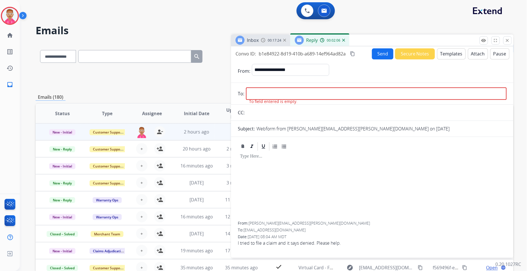
click at [251, 223] on span "[PERSON_NAME][EMAIL_ADDRESS][PERSON_NAME][DOMAIN_NAME]" at bounding box center [310, 222] width 122 height 5
drag, startPoint x: 250, startPoint y: 223, endPoint x: 282, endPoint y: 222, distance: 31.9
click at [301, 223] on div "From: [PERSON_NAME][EMAIL_ADDRESS][PERSON_NAME][DOMAIN_NAME]" at bounding box center [372, 223] width 269 height 6
copy span "[PERSON_NAME][EMAIL_ADDRESS][PERSON_NAME][DOMAIN_NAME]"
click at [265, 91] on input "email" at bounding box center [376, 93] width 261 height 12
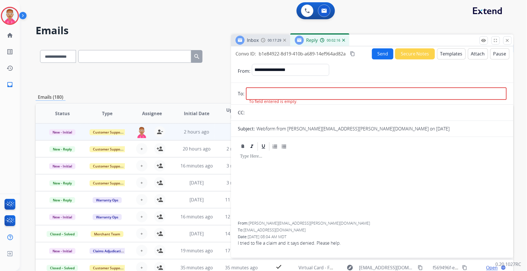
paste input "**********"
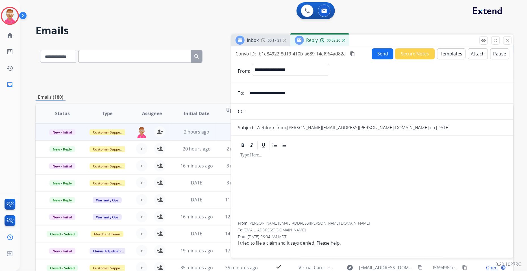
type input "**********"
drag, startPoint x: 343, startPoint y: 194, endPoint x: 367, endPoint y: 146, distance: 53.2
click at [345, 187] on div at bounding box center [372, 185] width 269 height 71
click at [449, 51] on button "Templates" at bounding box center [451, 53] width 29 height 11
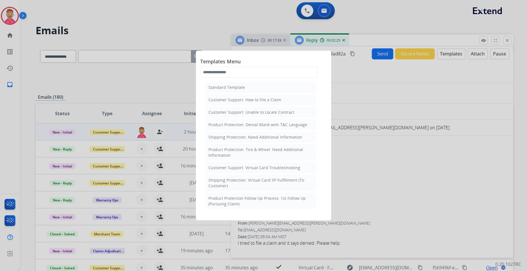
scroll to position [94, 0]
click at [273, 124] on div "Product Protection: Denial-Blank with T&C Language" at bounding box center [258, 123] width 99 height 6
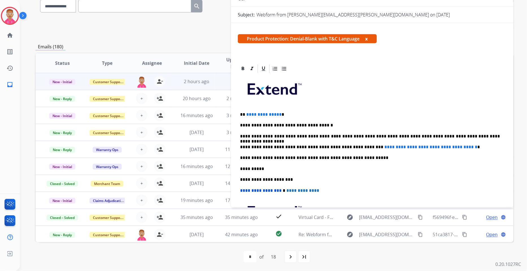
scroll to position [63, 0]
click at [278, 114] on p "**********" at bounding box center [370, 113] width 260 height 5
click at [467, 146] on p "**********" at bounding box center [370, 146] width 260 height 5
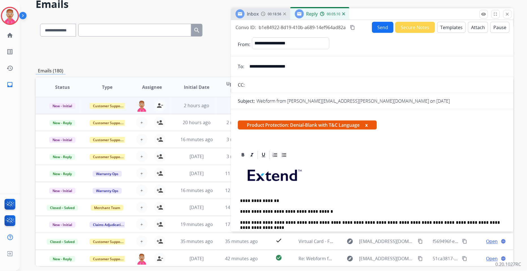
scroll to position [19, 0]
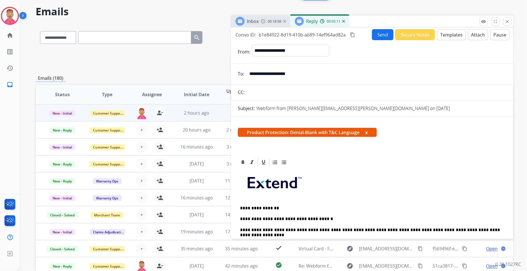
click at [383, 30] on button "Send" at bounding box center [382, 34] width 21 height 11
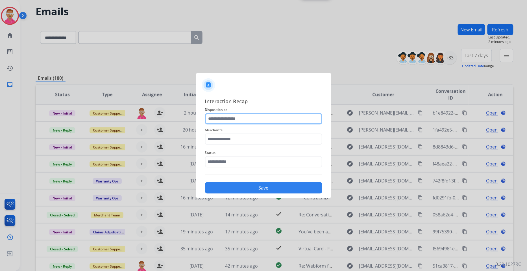
click at [243, 118] on input "text" at bounding box center [263, 118] width 117 height 11
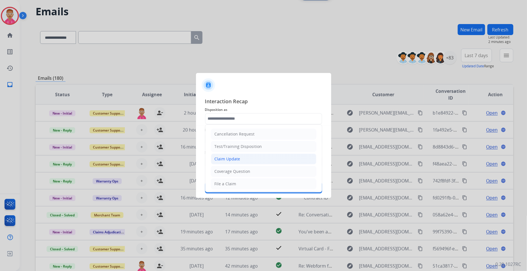
click at [238, 157] on div "Claim Update" at bounding box center [228, 159] width 26 height 6
type input "**********"
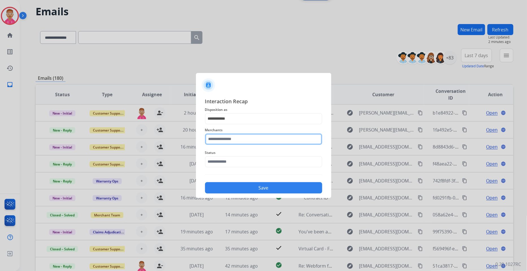
click at [224, 136] on input "text" at bounding box center [263, 138] width 117 height 11
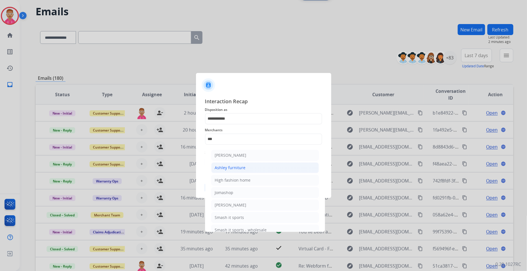
click at [275, 168] on li "Ashley furniture" at bounding box center [265, 167] width 108 height 11
type input "**********"
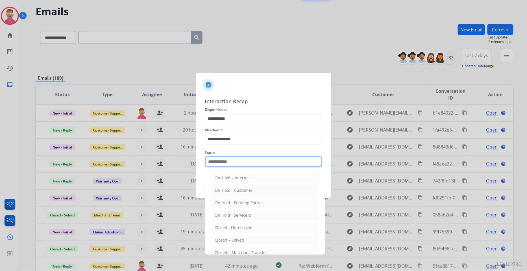
drag, startPoint x: 250, startPoint y: 157, endPoint x: 250, endPoint y: 162, distance: 5.1
click at [250, 157] on input "text" at bounding box center [263, 161] width 117 height 11
click at [258, 237] on li "Closed – Solved" at bounding box center [265, 240] width 108 height 11
type input "**********"
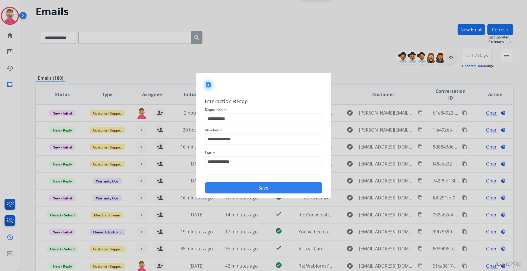
click at [250, 186] on button "Save" at bounding box center [263, 187] width 117 height 11
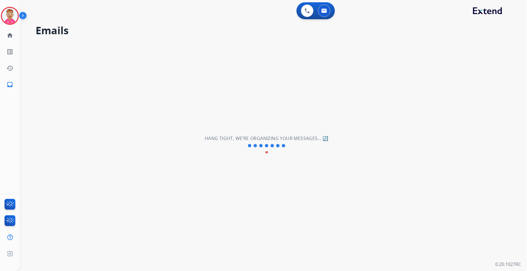
scroll to position [0, 0]
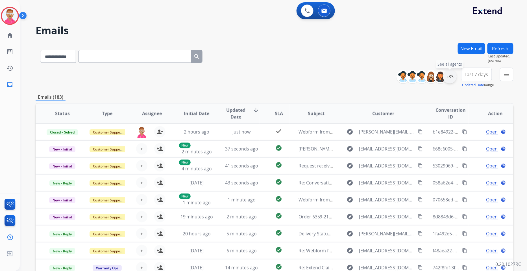
click at [451, 77] on div "+83" at bounding box center [450, 77] width 14 height 14
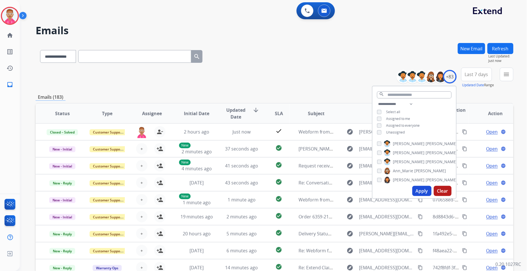
click at [376, 133] on div "**********" at bounding box center [415, 119] width 84 height 36
drag, startPoint x: 416, startPoint y: 185, endPoint x: 416, endPoint y: 190, distance: 4.5
click at [415, 186] on div "Apply Clear" at bounding box center [415, 190] width 84 height 15
click at [416, 190] on button "Apply" at bounding box center [422, 191] width 19 height 10
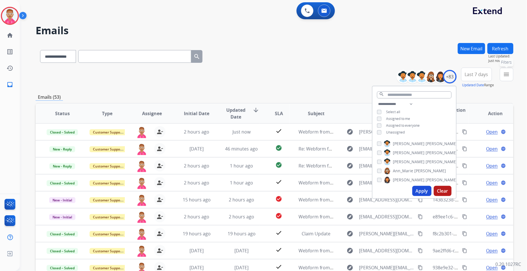
click at [474, 72] on mat-icon "menu" at bounding box center [507, 74] width 7 height 7
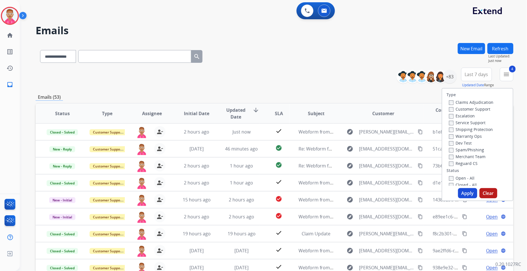
click at [464, 189] on button "Apply" at bounding box center [467, 193] width 19 height 10
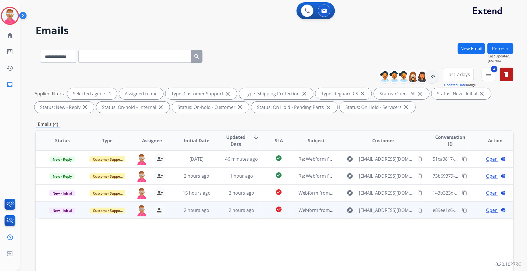
click at [474, 210] on span "Open" at bounding box center [493, 210] width 12 height 7
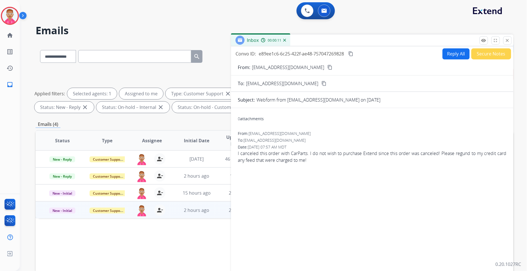
drag, startPoint x: 288, startPoint y: 64, endPoint x: 291, endPoint y: 66, distance: 3.2
click at [289, 64] on div "From: [EMAIL_ADDRESS][DOMAIN_NAME] content_copy" at bounding box center [372, 67] width 283 height 7
click at [328, 65] on mat-icon "content_copy" at bounding box center [330, 67] width 5 height 5
click at [9, 17] on img at bounding box center [10, 16] width 16 height 16
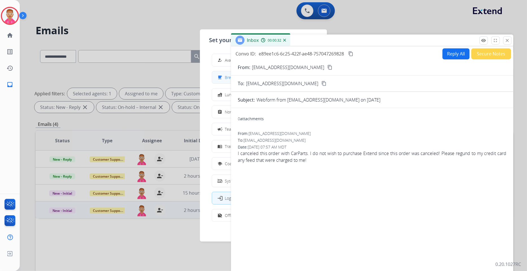
click at [227, 78] on span "Break" at bounding box center [230, 77] width 10 height 6
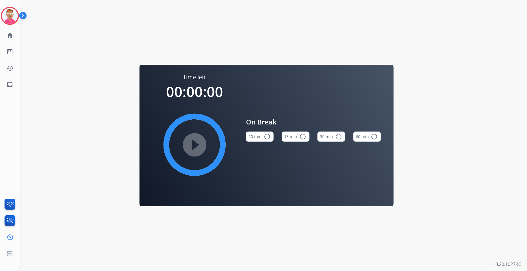
click at [294, 136] on button "15 min radio_button_unchecked" at bounding box center [296, 136] width 28 height 10
click at [196, 144] on mat-icon "play_circle_filled" at bounding box center [194, 144] width 7 height 7
click at [11, 16] on img at bounding box center [10, 16] width 16 height 16
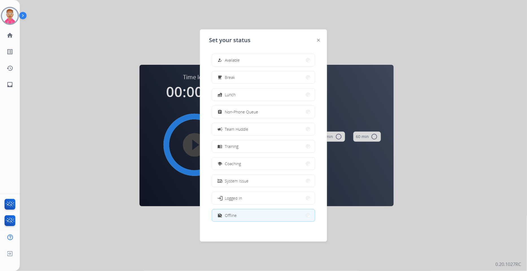
click at [238, 63] on span "Available" at bounding box center [232, 60] width 15 height 6
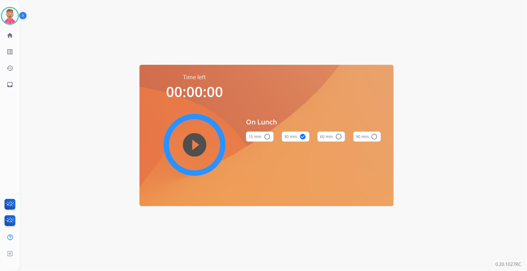
click at [75, 33] on div "Time left 00:00:00 play_circle_filled On Lunch 15 min radio_button_unchecked 30…" at bounding box center [267, 135] width 494 height 271
click at [9, 33] on mat-icon "home" at bounding box center [9, 35] width 7 height 7
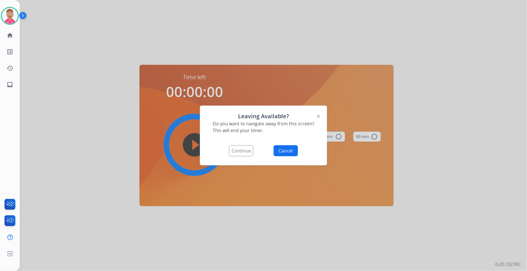
click at [241, 149] on button "Continue" at bounding box center [241, 150] width 24 height 11
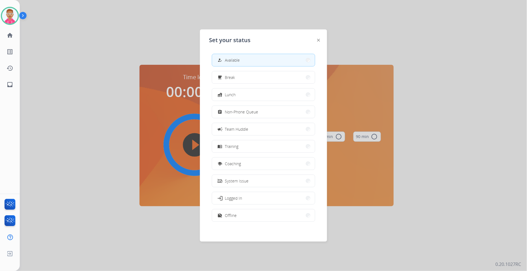
click at [375, 34] on div at bounding box center [263, 135] width 527 height 271
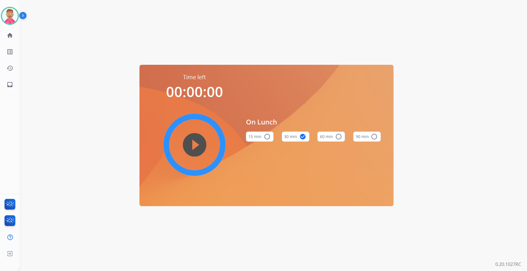
click at [306, 25] on div "Time left 00:00:00 play_circle_filled On Lunch 15 min radio_button_unchecked 30…" at bounding box center [267, 135] width 494 height 271
drag, startPoint x: 293, startPoint y: 24, endPoint x: 182, endPoint y: 6, distance: 112.5
click at [208, 12] on div "Time left 00:00:00 play_circle_filled On Lunch 15 min radio_button_unchecked 30…" at bounding box center [267, 135] width 494 height 271
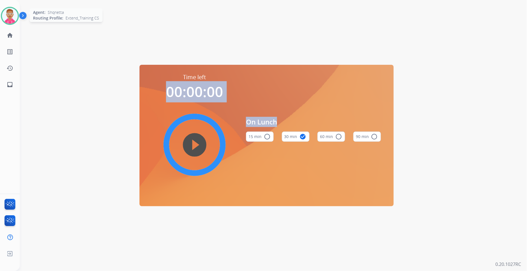
click at [6, 11] on img at bounding box center [10, 16] width 16 height 16
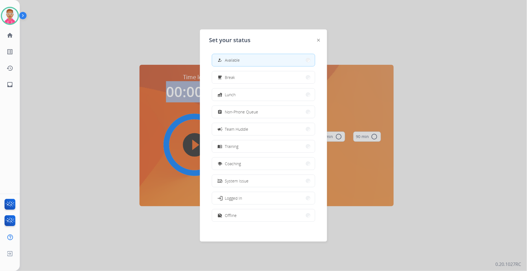
click at [224, 58] on div "how_to_reg" at bounding box center [221, 60] width 8 height 7
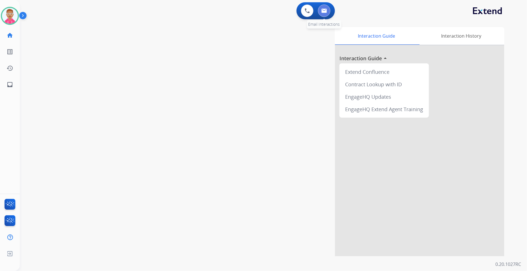
click at [327, 9] on button at bounding box center [324, 11] width 12 height 12
select select "**********"
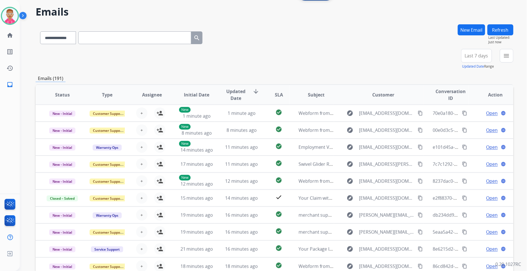
scroll to position [50, 0]
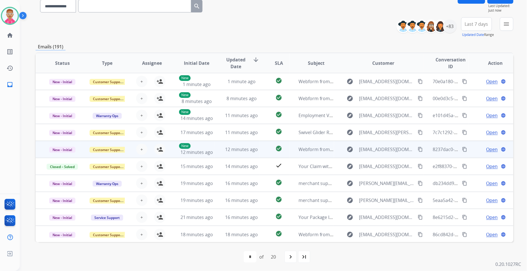
click at [474, 148] on span "Open" at bounding box center [493, 149] width 12 height 7
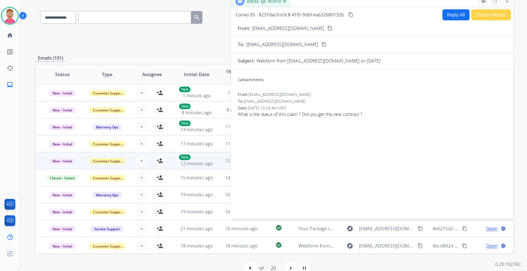
scroll to position [0, 0]
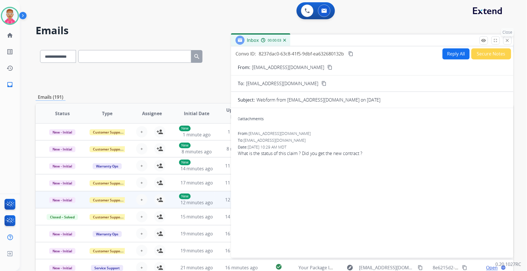
click at [474, 41] on mat-icon "close" at bounding box center [507, 40] width 5 height 5
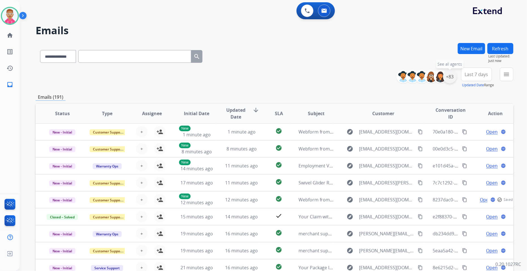
click at [450, 77] on div "+83" at bounding box center [450, 77] width 14 height 14
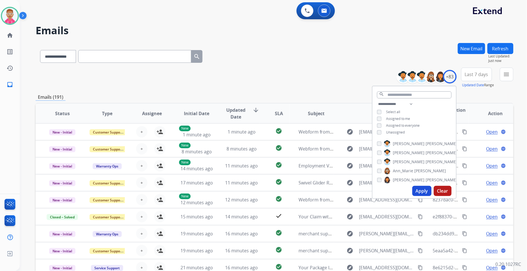
click at [425, 188] on button "Apply" at bounding box center [422, 191] width 19 height 10
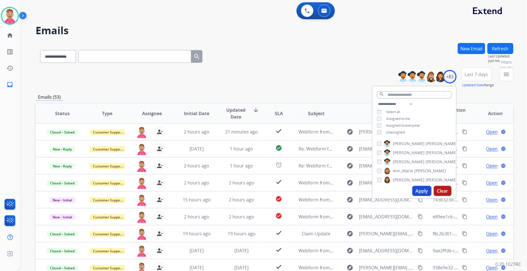
drag, startPoint x: 511, startPoint y: 72, endPoint x: 507, endPoint y: 74, distance: 4.7
click at [474, 72] on button "menu Filters" at bounding box center [507, 75] width 14 height 14
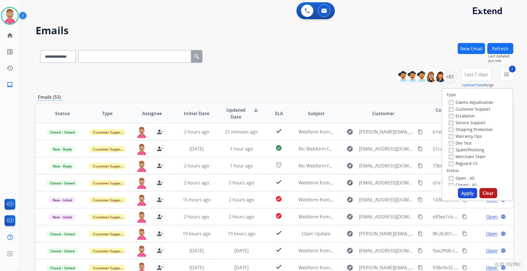
click at [450, 161] on label "Reguard CS" at bounding box center [463, 163] width 29 height 5
click at [459, 191] on button "Apply" at bounding box center [467, 193] width 19 height 10
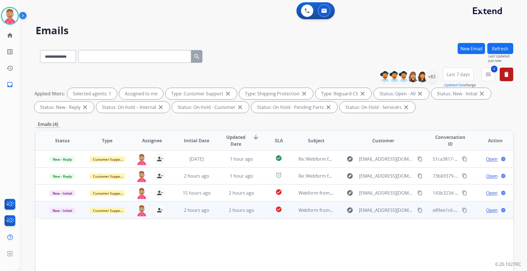
click at [474, 211] on span "Open" at bounding box center [493, 210] width 12 height 7
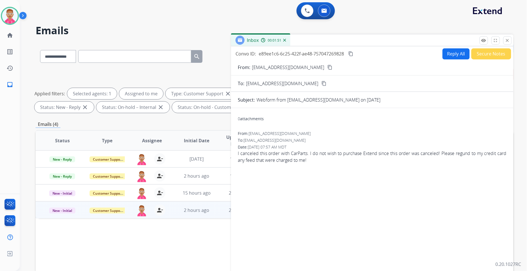
click at [328, 66] on mat-icon "content_copy" at bounding box center [330, 67] width 5 height 5
click at [184, 225] on div "Status Type Assignee Initial Date Updated Date arrow_downward SLA Subject Custo…" at bounding box center [275, 224] width 478 height 189
click at [449, 53] on button "Reply All" at bounding box center [456, 53] width 27 height 11
select select "**********"
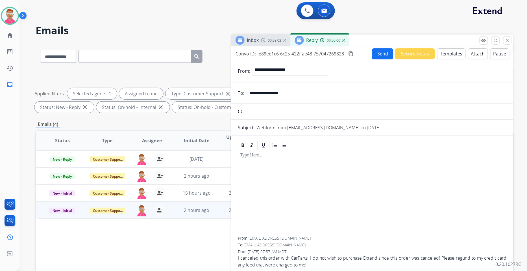
click at [447, 54] on button "Templates" at bounding box center [451, 53] width 29 height 11
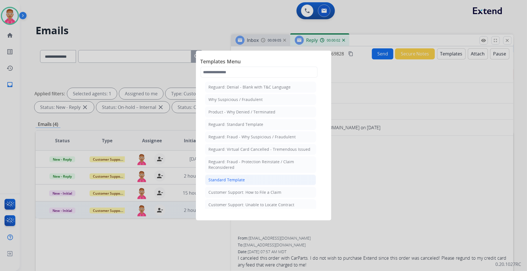
click at [243, 179] on div "Standard Template" at bounding box center [227, 180] width 36 height 6
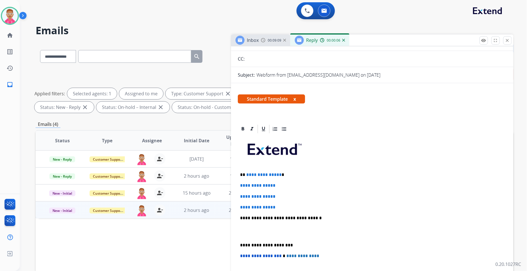
scroll to position [94, 0]
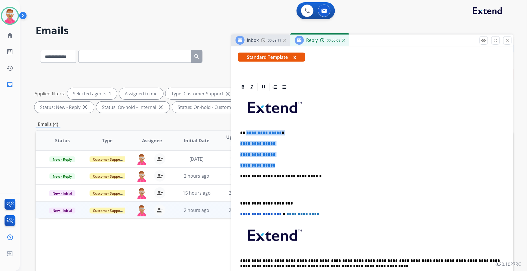
drag, startPoint x: 279, startPoint y: 163, endPoint x: 246, endPoint y: 129, distance: 47.0
click at [246, 129] on div "**********" at bounding box center [372, 189] width 269 height 194
paste div
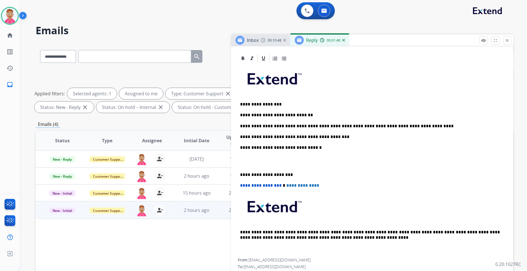
scroll to position [125, 0]
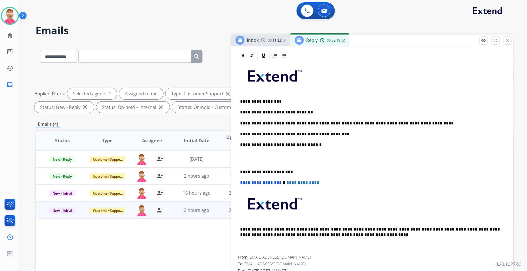
click at [239, 171] on div "**********" at bounding box center [372, 158] width 269 height 194
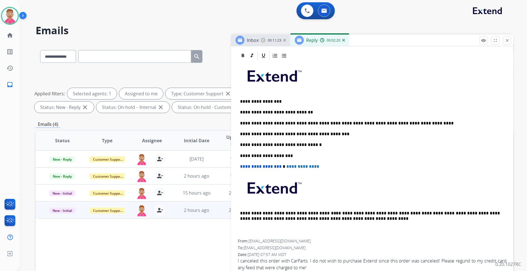
scroll to position [125, 0]
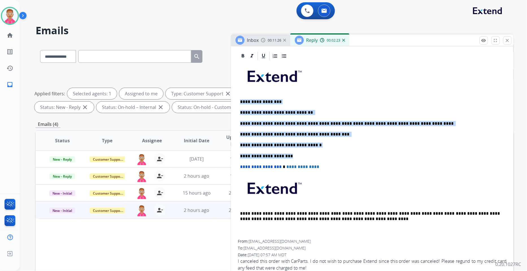
drag, startPoint x: 296, startPoint y: 153, endPoint x: 235, endPoint y: 97, distance: 83.2
click at [235, 97] on div "**********" at bounding box center [372, 163] width 283 height 225
copy div "**********"
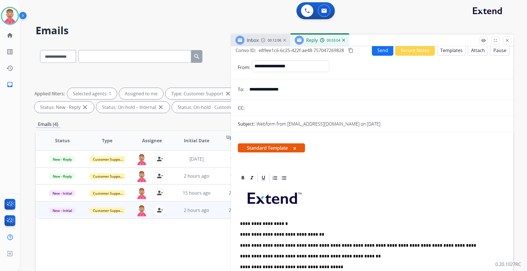
scroll to position [0, 0]
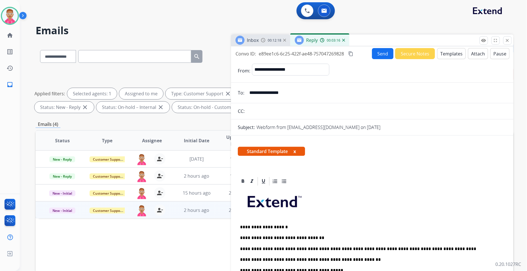
click at [352, 54] on mat-icon "content_copy" at bounding box center [350, 53] width 5 height 5
click at [383, 55] on button "Send" at bounding box center [382, 53] width 21 height 11
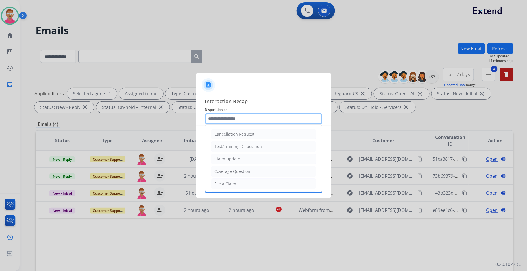
click at [287, 115] on input "text" at bounding box center [263, 118] width 117 height 11
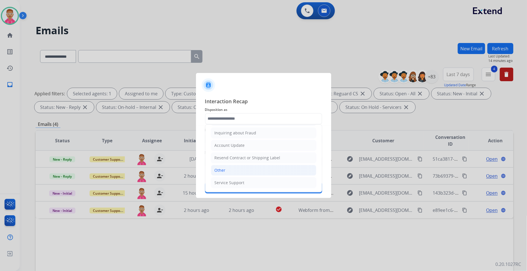
click at [239, 174] on li "Other" at bounding box center [263, 170] width 105 height 11
type input "*****"
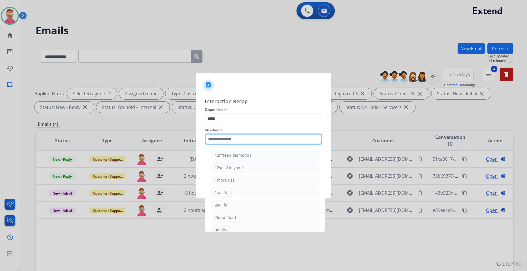
click at [232, 142] on input "text" at bounding box center [263, 138] width 117 height 11
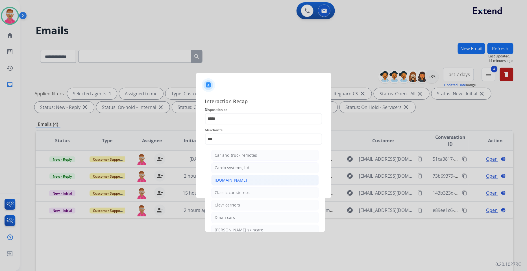
click at [234, 179] on div "[DOMAIN_NAME]" at bounding box center [231, 180] width 32 height 6
type input "**********"
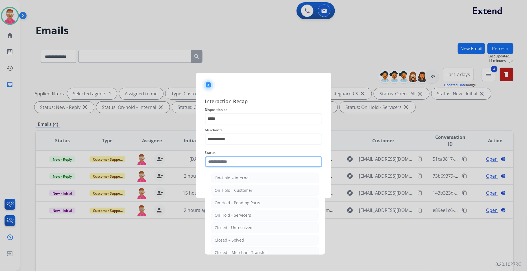
click at [230, 162] on input "text" at bounding box center [263, 161] width 117 height 11
drag, startPoint x: 249, startPoint y: 240, endPoint x: 248, endPoint y: 236, distance: 4.7
click at [249, 240] on li "Closed – Solved" at bounding box center [265, 240] width 108 height 11
type input "**********"
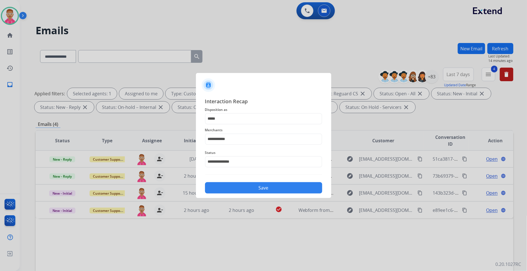
click at [244, 190] on button "Save" at bounding box center [263, 187] width 117 height 11
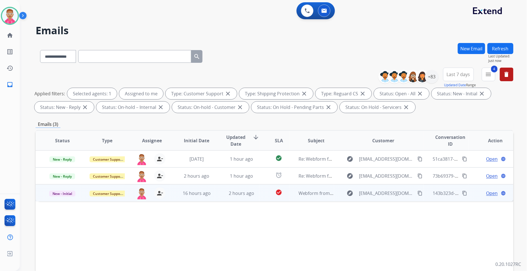
click at [474, 192] on span "Open" at bounding box center [493, 193] width 12 height 7
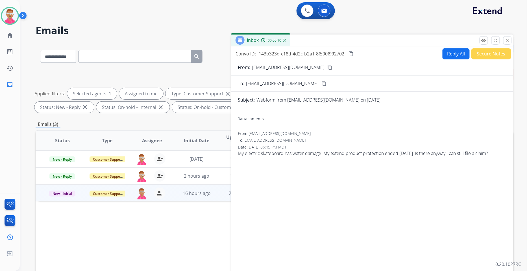
click at [328, 66] on mat-icon "content_copy" at bounding box center [330, 67] width 5 height 5
click at [455, 54] on button "Reply All" at bounding box center [456, 53] width 27 height 11
select select "**********"
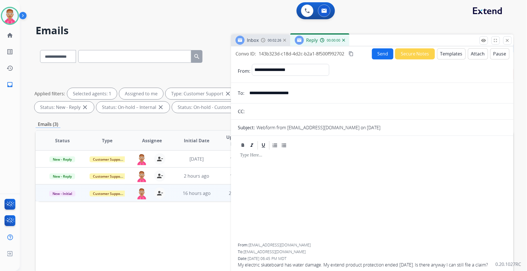
click at [451, 52] on button "Templates" at bounding box center [451, 53] width 29 height 11
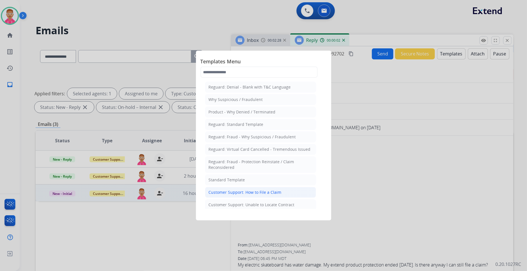
click at [264, 190] on div "Customer Support: How to File a Claim" at bounding box center [245, 192] width 73 height 6
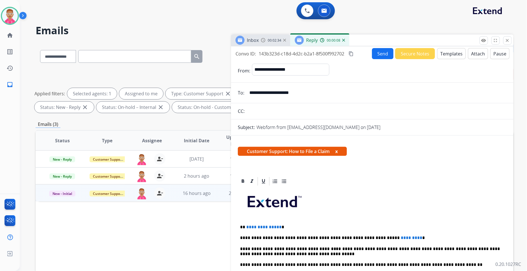
click at [278, 227] on span "**********" at bounding box center [263, 227] width 35 height 4
click at [394, 238] on p "**********" at bounding box center [370, 237] width 260 height 5
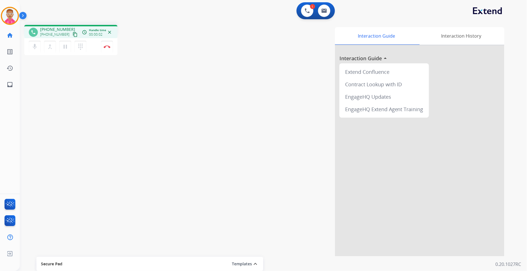
click at [69, 30] on div "[PHONE_NUMBER] [PHONE_NUMBER] content_copy" at bounding box center [59, 32] width 38 height 11
click at [73, 34] on mat-icon "content_copy" at bounding box center [75, 34] width 5 height 5
click at [107, 42] on button "Disconnect" at bounding box center [107, 47] width 12 height 12
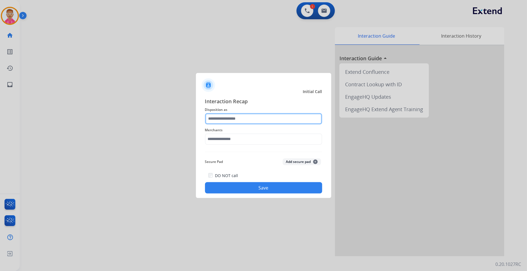
click at [221, 120] on input "text" at bounding box center [263, 118] width 117 height 11
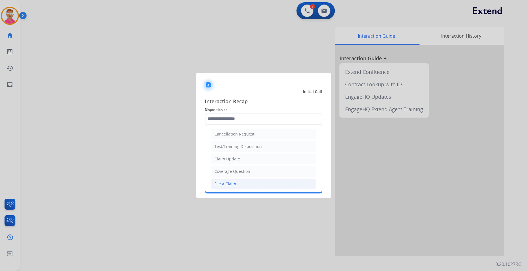
click at [226, 183] on div "File a Claim" at bounding box center [226, 184] width 22 height 6
type input "**********"
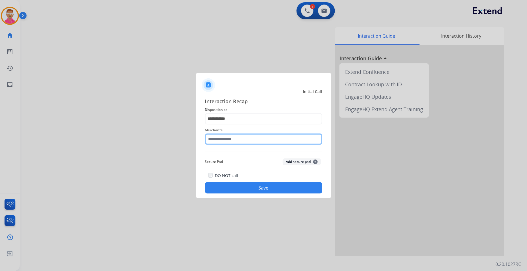
click at [227, 137] on input "text" at bounding box center [263, 138] width 117 height 11
click at [240, 139] on input "text" at bounding box center [263, 138] width 117 height 11
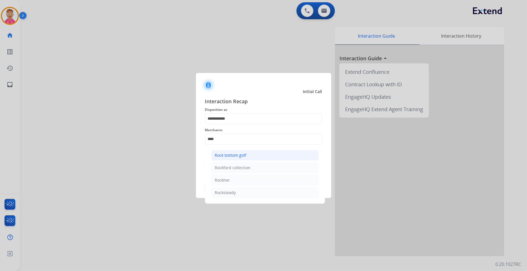
click at [248, 153] on li "Rock bottom golf" at bounding box center [265, 155] width 108 height 11
type input "**********"
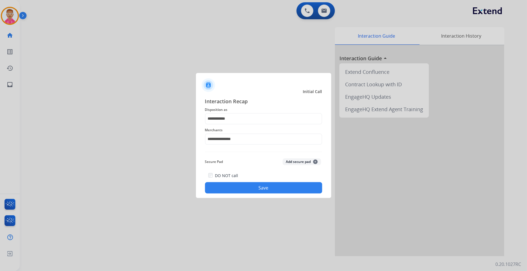
click at [242, 188] on button "Save" at bounding box center [263, 187] width 117 height 11
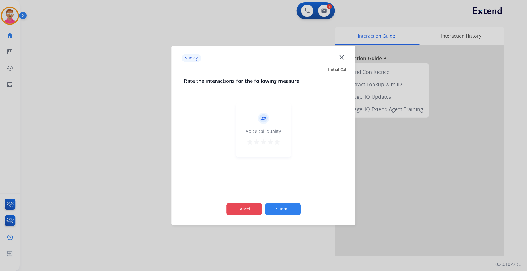
click at [238, 207] on button "Cancel" at bounding box center [244, 209] width 36 height 12
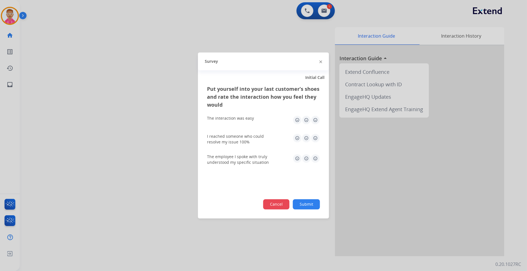
click at [272, 207] on button "Cancel" at bounding box center [276, 204] width 26 height 10
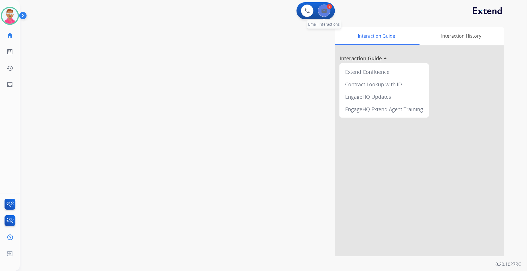
click at [329, 10] on div "0 Voice Interactions 1 Email Interactions" at bounding box center [316, 10] width 38 height 17
click at [328, 9] on button at bounding box center [324, 11] width 12 height 12
select select "**********"
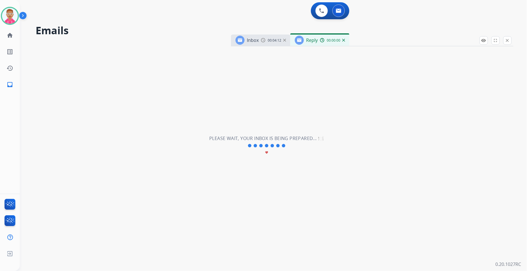
select select "**********"
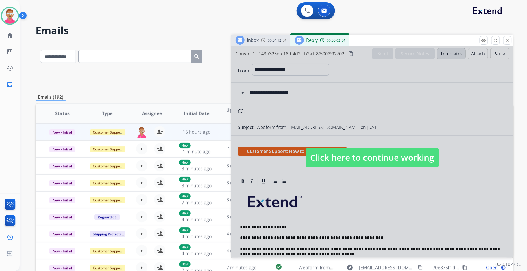
click at [333, 162] on span "Click here to continue working" at bounding box center [372, 157] width 133 height 19
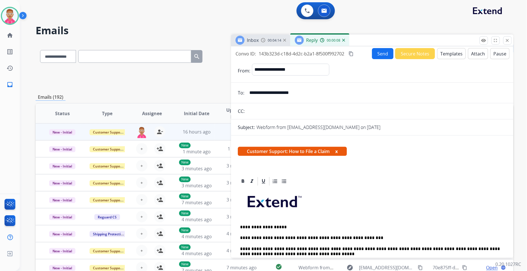
click at [378, 53] on button "Send" at bounding box center [382, 53] width 21 height 11
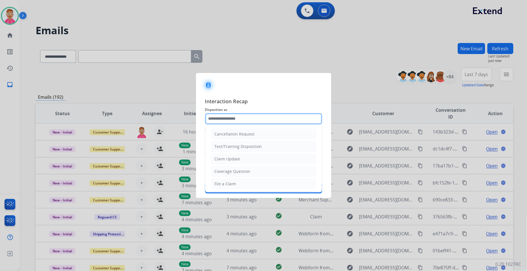
click at [240, 123] on input "text" at bounding box center [263, 118] width 117 height 11
click at [234, 182] on div "File a Claim" at bounding box center [226, 184] width 22 height 6
type input "**********"
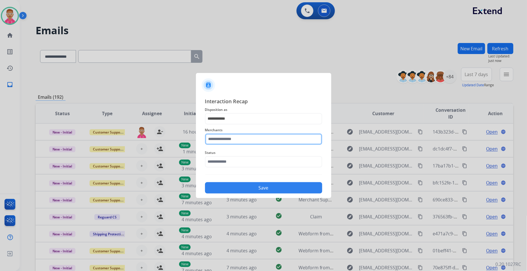
click at [234, 136] on input "text" at bounding box center [263, 138] width 117 height 11
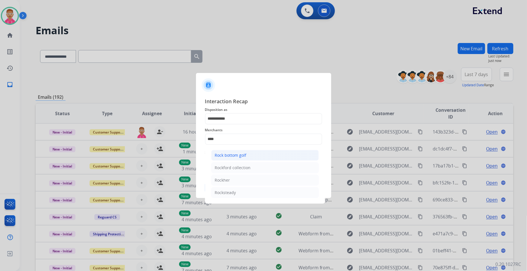
click at [241, 153] on div "Rock bottom golf" at bounding box center [231, 155] width 32 height 6
type input "**********"
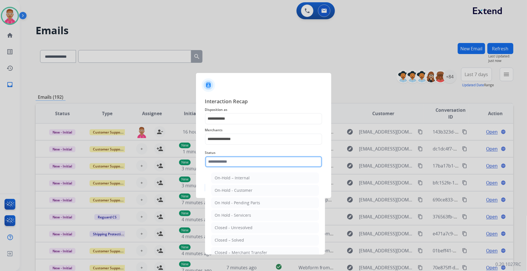
click at [232, 161] on input "text" at bounding box center [263, 161] width 117 height 11
click at [228, 237] on div "Closed – Solved" at bounding box center [229, 240] width 29 height 6
type input "**********"
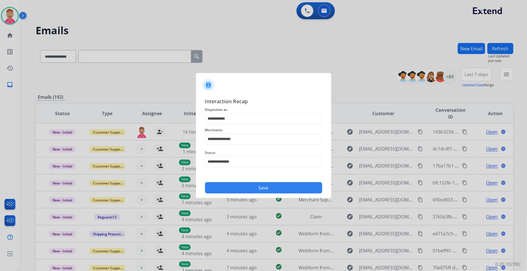
click at [237, 181] on div "Save" at bounding box center [263, 186] width 117 height 15
click at [239, 192] on button "Save" at bounding box center [263, 187] width 117 height 11
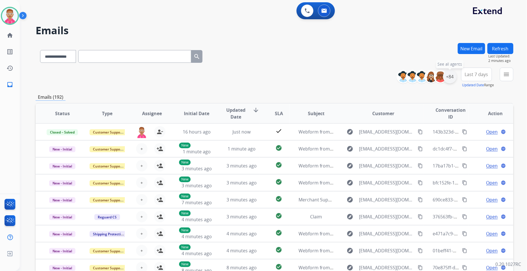
click at [452, 76] on div "+84" at bounding box center [450, 77] width 14 height 14
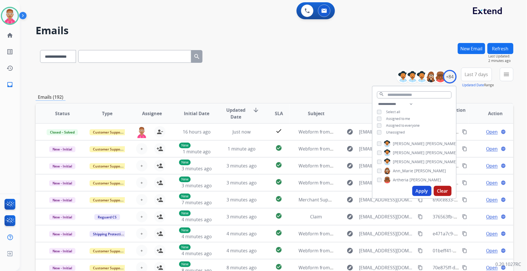
click at [375, 130] on div "**********" at bounding box center [415, 119] width 84 height 36
click at [422, 188] on button "Apply" at bounding box center [422, 191] width 19 height 10
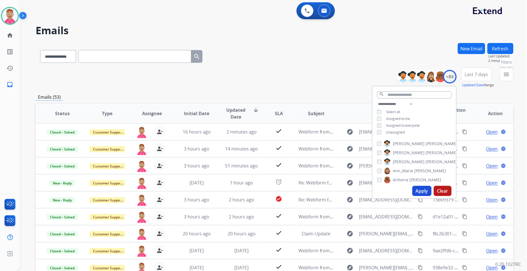
click at [474, 80] on button "menu Filters" at bounding box center [507, 75] width 14 height 14
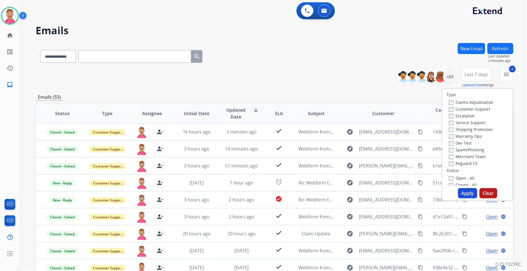
click at [467, 192] on button "Apply" at bounding box center [467, 193] width 19 height 10
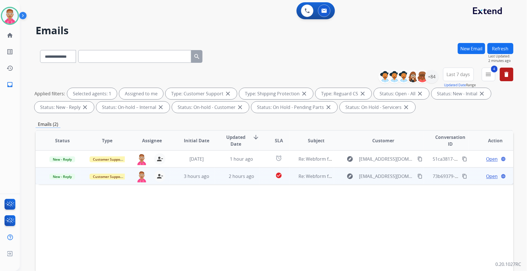
click at [474, 173] on span "Open" at bounding box center [493, 176] width 12 height 7
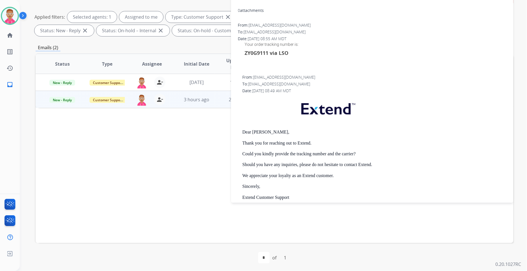
scroll to position [78, 0]
drag, startPoint x: 0, startPoint y: 286, endPoint x: 265, endPoint y: 49, distance: 355.4
click at [265, 49] on span "ZY0G9111 via LSO" at bounding box center [267, 51] width 44 height 7
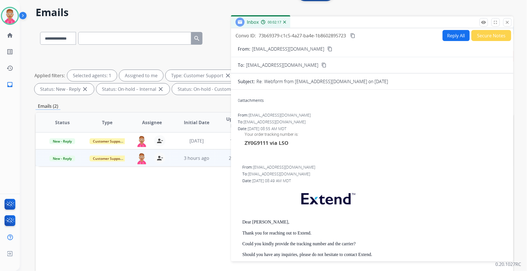
scroll to position [0, 0]
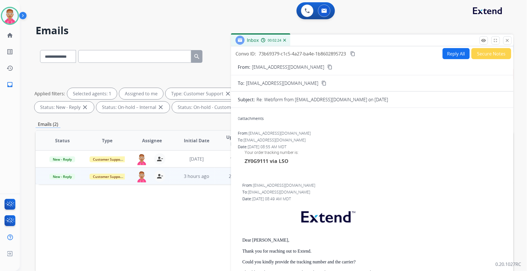
click at [354, 53] on mat-icon "content_copy" at bounding box center [352, 53] width 5 height 5
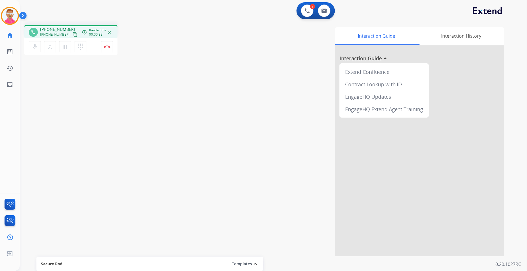
click at [109, 29] on button "close" at bounding box center [109, 32] width 7 height 7
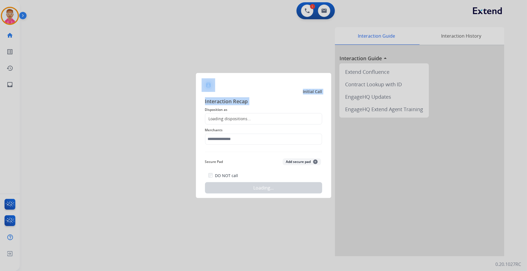
drag, startPoint x: 179, startPoint y: 80, endPoint x: 202, endPoint y: 112, distance: 38.7
click at [0, 111] on app-contact-recap-modal "Initial Call Interaction Recap Disposition as Loading dispositions... Merchants…" at bounding box center [0, 135] width 0 height 271
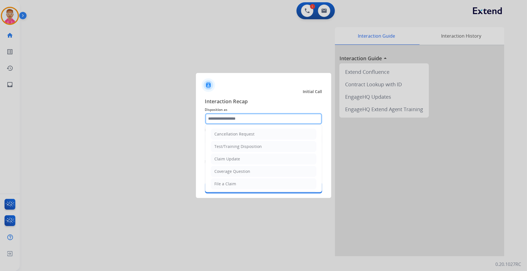
click at [214, 119] on input "text" at bounding box center [263, 118] width 117 height 11
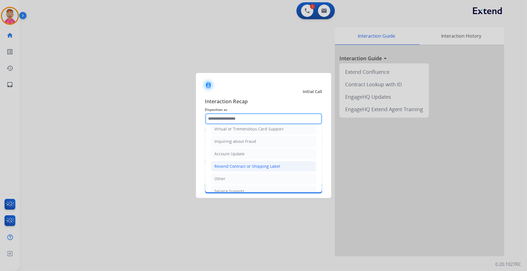
scroll to position [89, 0]
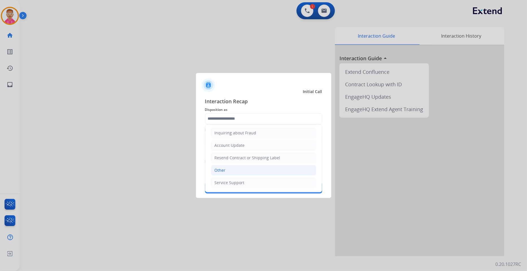
click at [229, 166] on li "Other" at bounding box center [263, 170] width 105 height 11
type input "*****"
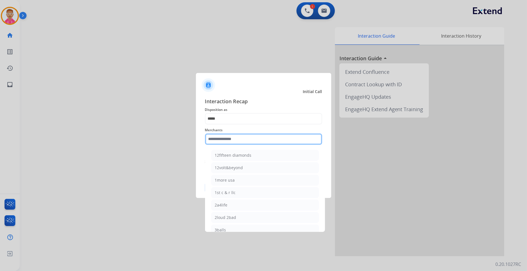
click at [226, 137] on input "text" at bounding box center [263, 138] width 117 height 11
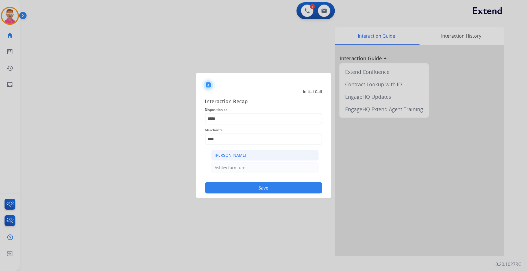
click at [241, 154] on div "[PERSON_NAME]" at bounding box center [231, 155] width 32 height 6
type input "**********"
click at [228, 184] on button "Save" at bounding box center [263, 187] width 117 height 11
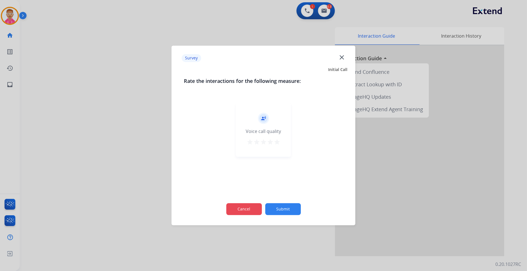
click at [236, 205] on button "Cancel" at bounding box center [244, 209] width 36 height 12
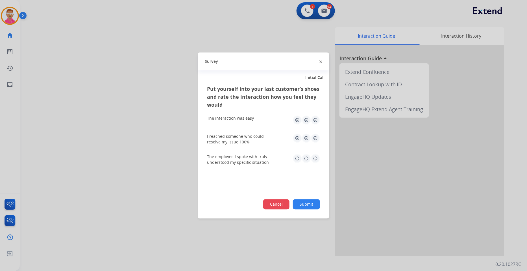
click at [271, 204] on button "Cancel" at bounding box center [276, 204] width 26 height 10
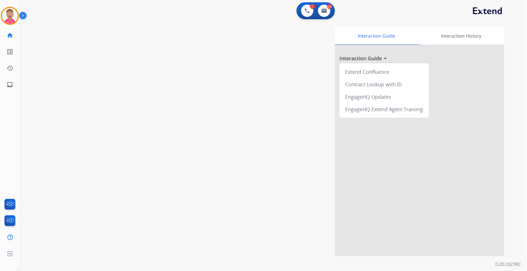
click at [88, 53] on div "swap_horiz Break voice bridge close_fullscreen Connect 3-Way Call merge_type Se…" at bounding box center [267, 138] width 494 height 236
drag, startPoint x: 150, startPoint y: 157, endPoint x: 154, endPoint y: 162, distance: 5.8
click at [153, 161] on div "swap_horiz Break voice bridge close_fullscreen Connect 3-Way Call merge_type Se…" at bounding box center [267, 138] width 494 height 236
click at [322, 9] on img at bounding box center [325, 10] width 6 height 5
select select "**********"
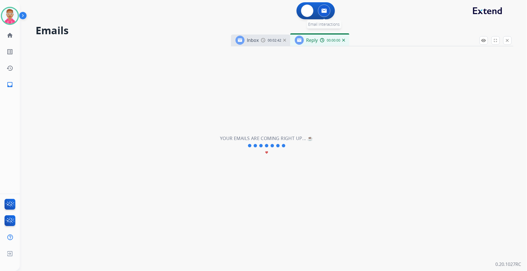
select select "**********"
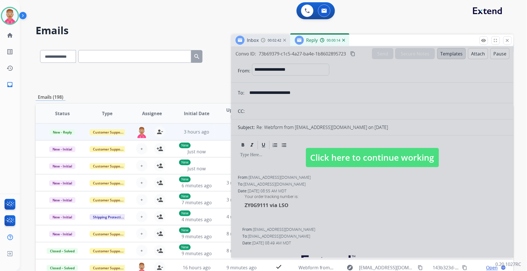
click at [422, 123] on div at bounding box center [372, 151] width 283 height 211
select select
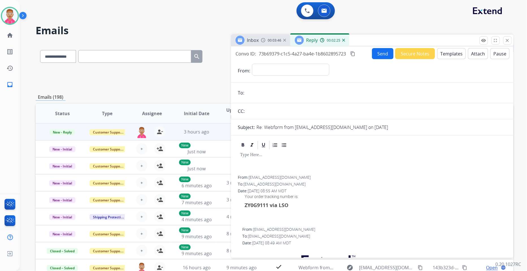
drag, startPoint x: 281, startPoint y: 62, endPoint x: 279, endPoint y: 66, distance: 4.7
click at [280, 62] on form "**********" at bounding box center [372, 260] width 283 height 402
click at [279, 66] on select "**********" at bounding box center [290, 69] width 77 height 11
select select "**********"
click at [252, 64] on select "**********" at bounding box center [290, 69] width 77 height 11
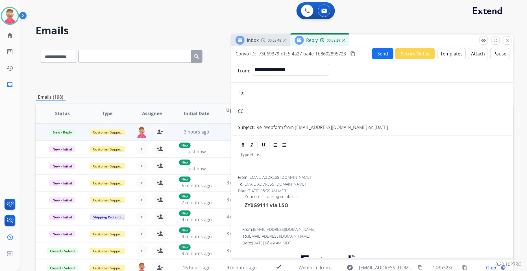
click at [264, 93] on input "email" at bounding box center [376, 92] width 261 height 11
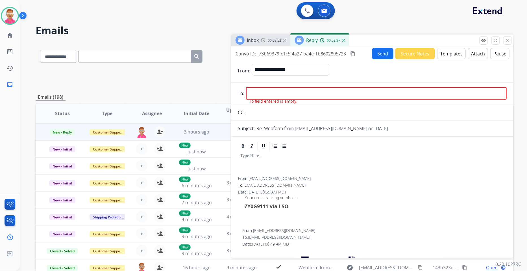
drag, startPoint x: 256, startPoint y: 179, endPoint x: 253, endPoint y: 179, distance: 3.1
click at [255, 179] on div "From: [EMAIL_ADDRESS][DOMAIN_NAME]" at bounding box center [372, 178] width 269 height 6
drag, startPoint x: 249, startPoint y: 178, endPoint x: 307, endPoint y: 180, distance: 57.7
click at [321, 187] on div "From: [EMAIL_ADDRESS][DOMAIN_NAME] To: [EMAIL_ADDRESS][DOMAIN_NAME] Date: [DATE…" at bounding box center [372, 198] width 269 height 47
drag, startPoint x: 274, startPoint y: 175, endPoint x: 265, endPoint y: 178, distance: 9.7
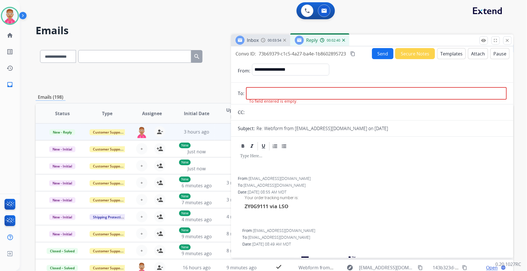
drag, startPoint x: 250, startPoint y: 177, endPoint x: 292, endPoint y: 183, distance: 42.2
click at [292, 183] on div "From: [EMAIL_ADDRESS][DOMAIN_NAME] To: [EMAIL_ADDRESS][DOMAIN_NAME] Date: [DATE…" at bounding box center [372, 198] width 269 height 47
click at [292, 179] on span "[EMAIL_ADDRESS][DOMAIN_NAME]" at bounding box center [280, 177] width 62 height 5
drag, startPoint x: 296, startPoint y: 176, endPoint x: 248, endPoint y: 176, distance: 48.0
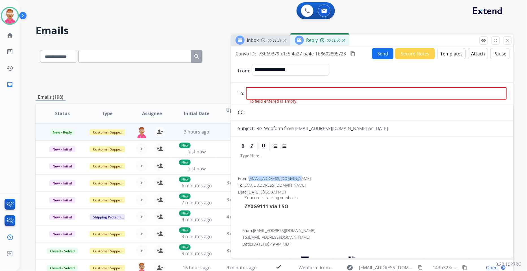
click at [248, 176] on div "From: [EMAIL_ADDRESS][DOMAIN_NAME]" at bounding box center [372, 178] width 269 height 6
click at [255, 175] on span "[EMAIL_ADDRESS][DOMAIN_NAME]" at bounding box center [280, 177] width 62 height 5
click at [252, 177] on span "[EMAIL_ADDRESS][DOMAIN_NAME]" at bounding box center [280, 177] width 62 height 5
click at [253, 184] on span "[EMAIL_ADDRESS][DOMAIN_NAME]" at bounding box center [275, 184] width 62 height 5
drag, startPoint x: 250, startPoint y: 177, endPoint x: 295, endPoint y: 179, distance: 45.2
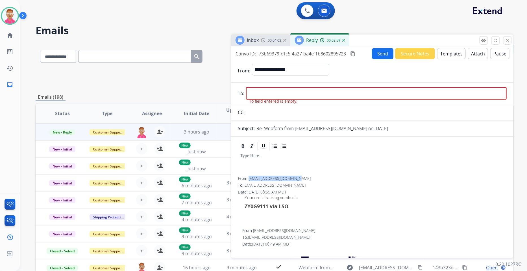
click at [295, 179] on span "[EMAIL_ADDRESS][DOMAIN_NAME]" at bounding box center [280, 177] width 62 height 5
copy span "[EMAIL_ADDRESS][DOMAIN_NAME]"
click at [261, 93] on input "email" at bounding box center [376, 93] width 261 height 12
paste input "**********"
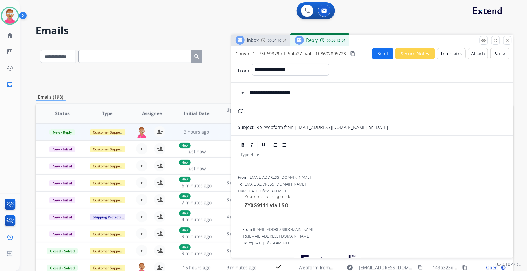
type input "**********"
click at [357, 191] on div "Date: [DATE] 08:55 AM MDT" at bounding box center [372, 191] width 269 height 6
click at [450, 51] on button "Templates" at bounding box center [451, 53] width 29 height 11
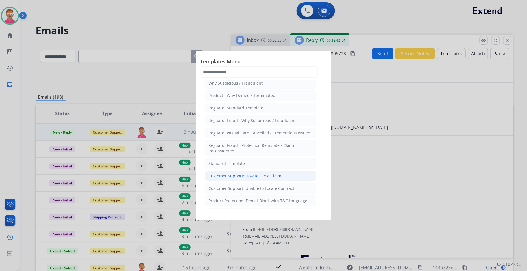
scroll to position [31, 0]
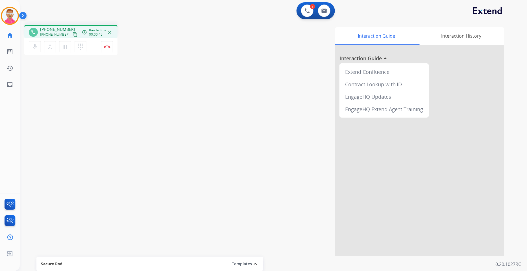
click at [73, 34] on mat-icon "content_copy" at bounding box center [75, 34] width 5 height 5
click at [33, 45] on mat-icon "mic" at bounding box center [34, 46] width 7 height 7
click at [29, 41] on button "mic_off Mute" at bounding box center [35, 47] width 12 height 12
click at [35, 46] on mat-icon "mic" at bounding box center [34, 46] width 7 height 7
click at [33, 44] on mat-icon "mic_off" at bounding box center [34, 46] width 7 height 7
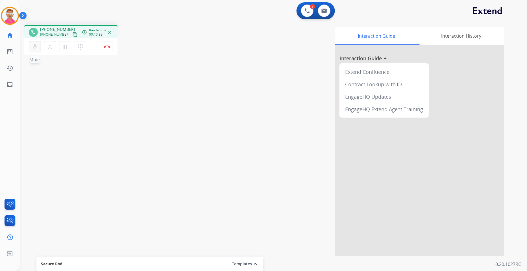
click at [34, 46] on mat-icon "mic" at bounding box center [34, 46] width 7 height 7
click at [34, 43] on mat-icon "mic_off" at bounding box center [34, 46] width 7 height 7
click at [36, 43] on mat-icon "mic" at bounding box center [34, 46] width 7 height 7
click at [33, 44] on mat-icon "mic_off" at bounding box center [34, 46] width 7 height 7
click at [109, 44] on button "Disconnect" at bounding box center [107, 47] width 12 height 12
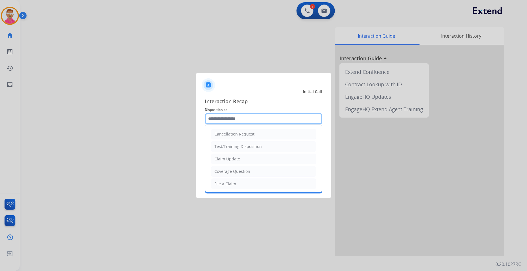
click at [233, 118] on input "text" at bounding box center [263, 118] width 117 height 11
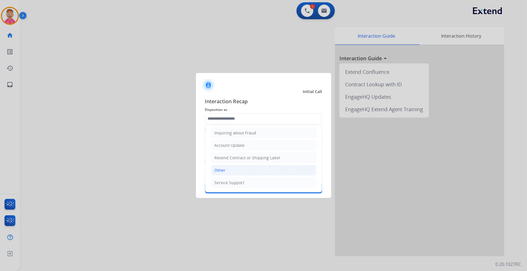
click at [231, 173] on li "Other" at bounding box center [263, 170] width 105 height 11
type input "*****"
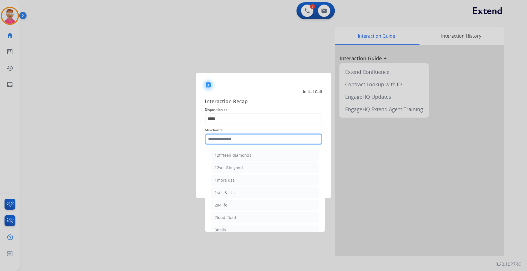
click at [230, 139] on input "text" at bounding box center [263, 138] width 117 height 11
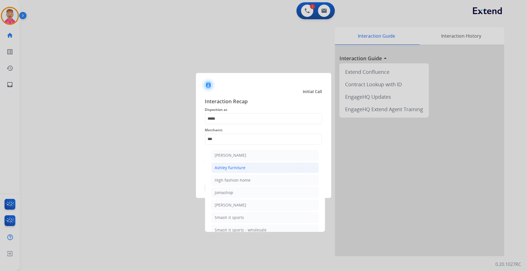
click at [242, 168] on div "Ashley furniture" at bounding box center [230, 168] width 31 height 6
type input "**********"
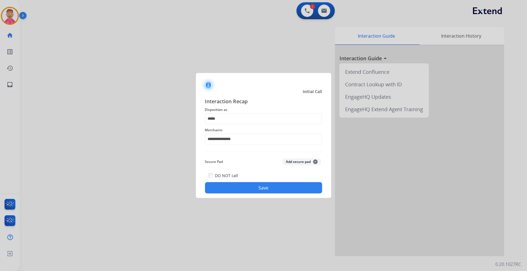
click at [228, 183] on button "Save" at bounding box center [263, 187] width 117 height 11
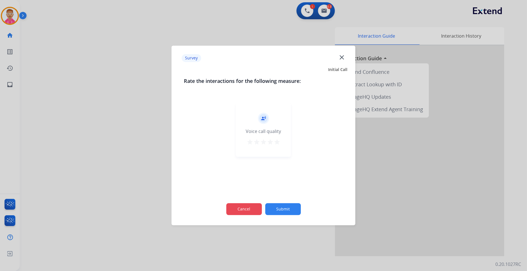
click at [233, 210] on button "Cancel" at bounding box center [244, 209] width 36 height 12
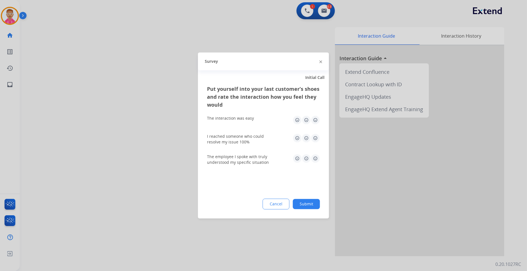
click at [278, 205] on button "Cancel" at bounding box center [276, 204] width 27 height 11
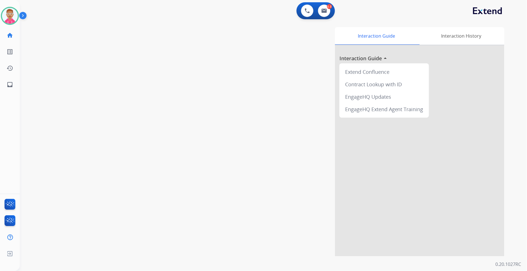
drag, startPoint x: 6, startPoint y: 16, endPoint x: 23, endPoint y: 18, distance: 16.8
click at [7, 16] on img at bounding box center [10, 16] width 16 height 16
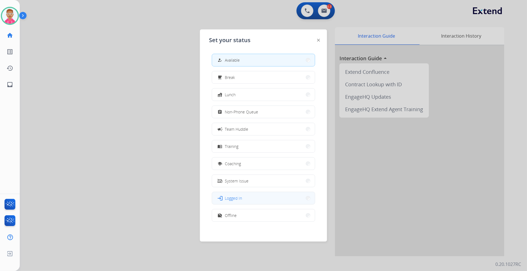
click at [258, 199] on button "login Logged In" at bounding box center [263, 198] width 103 height 12
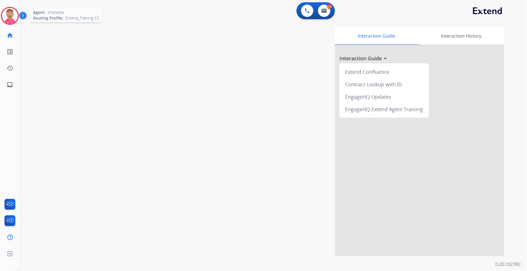
click at [7, 16] on img at bounding box center [10, 16] width 16 height 16
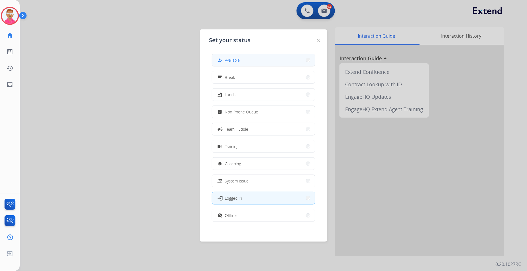
click at [250, 58] on button "how_to_reg Available" at bounding box center [263, 60] width 103 height 12
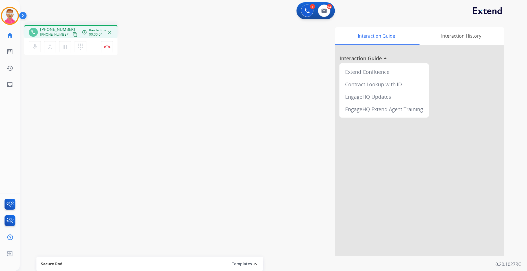
click at [73, 33] on mat-icon "content_copy" at bounding box center [75, 34] width 5 height 5
click at [106, 50] on button "Disconnect" at bounding box center [107, 47] width 12 height 12
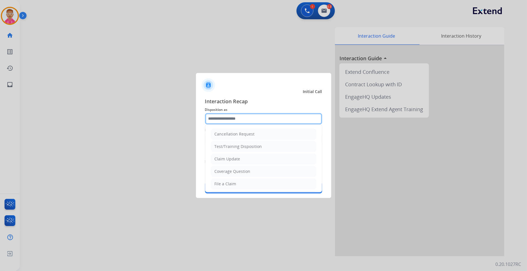
click at [253, 116] on input "text" at bounding box center [263, 118] width 117 height 11
click at [233, 183] on div "File a Claim" at bounding box center [226, 184] width 22 height 6
type input "**********"
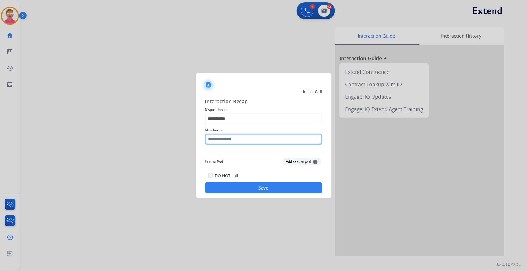
click at [228, 137] on input "text" at bounding box center [263, 138] width 117 height 11
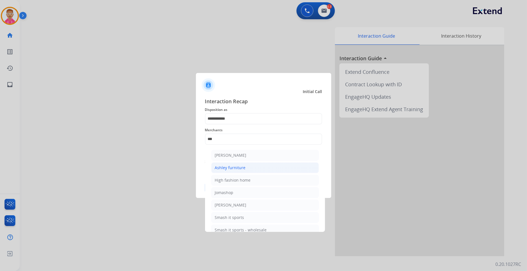
click at [239, 165] on div "Ashley furniture" at bounding box center [230, 168] width 31 height 6
type input "**********"
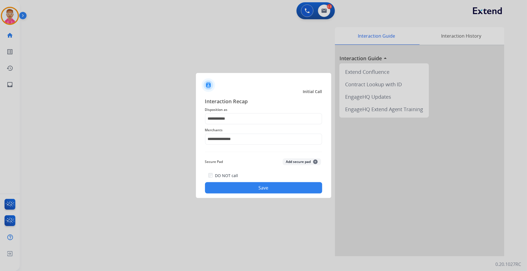
click at [228, 187] on button "Save" at bounding box center [263, 187] width 117 height 11
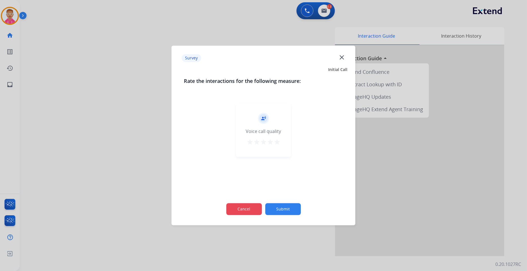
click at [242, 207] on button "Cancel" at bounding box center [244, 209] width 36 height 12
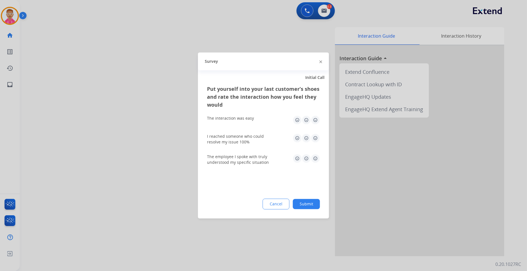
drag, startPoint x: 274, startPoint y: 205, endPoint x: 258, endPoint y: 193, distance: 20.8
click at [262, 196] on div "Put yourself into your last customer’s shoes and rate the interaction how you f…" at bounding box center [263, 151] width 131 height 133
click at [215, 34] on div at bounding box center [263, 135] width 527 height 271
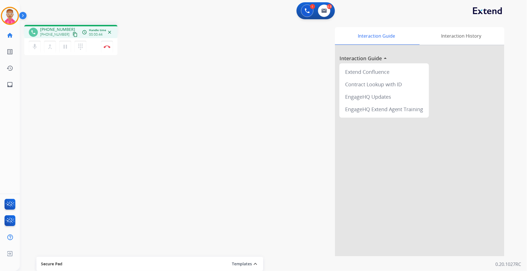
click at [73, 35] on mat-icon "content_copy" at bounding box center [75, 34] width 5 height 5
click at [32, 49] on mat-icon "mic" at bounding box center [34, 46] width 7 height 7
click at [38, 45] on mat-icon "mic_off" at bounding box center [34, 46] width 7 height 7
click at [34, 46] on mat-icon "mic" at bounding box center [34, 46] width 7 height 7
click at [37, 47] on mat-icon "mic_off" at bounding box center [34, 46] width 7 height 7
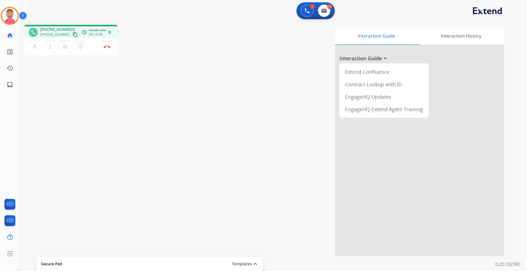
click at [145, 26] on div "phone [PHONE_NUMBER] [PHONE_NUMBER] content_copy access_time Call metrics Queue…" at bounding box center [103, 41] width 159 height 32
click at [33, 50] on button "mic Mute" at bounding box center [35, 47] width 12 height 12
click at [36, 41] on button "mic_off Mute" at bounding box center [35, 47] width 12 height 12
click at [33, 47] on mat-icon "mic" at bounding box center [34, 46] width 7 height 7
click at [31, 46] on mat-icon "mic_off" at bounding box center [34, 46] width 7 height 7
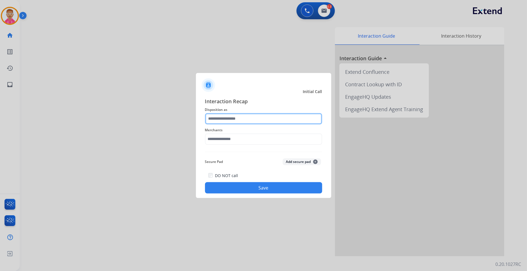
click at [256, 122] on input "text" at bounding box center [263, 118] width 117 height 11
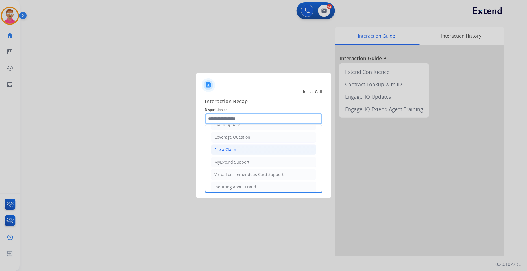
scroll to position [89, 0]
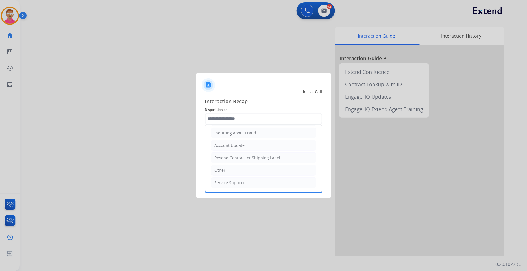
drag, startPoint x: 236, startPoint y: 169, endPoint x: 236, endPoint y: 159, distance: 9.6
click at [236, 169] on li "Other" at bounding box center [263, 170] width 105 height 11
type input "*****"
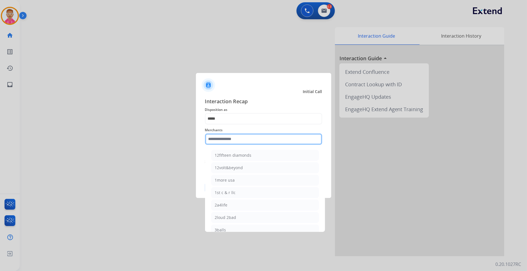
click at [238, 136] on input "text" at bounding box center [263, 138] width 117 height 11
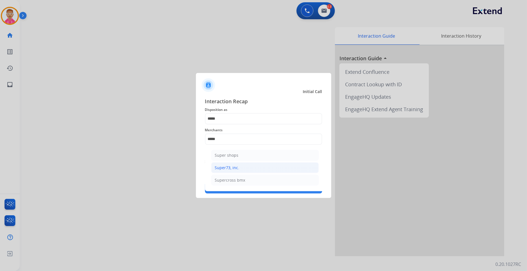
click at [239, 164] on li "Super73, inc." at bounding box center [265, 167] width 108 height 11
type input "**********"
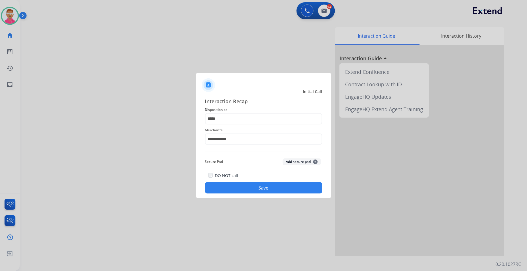
click at [211, 188] on button "Save" at bounding box center [263, 187] width 117 height 11
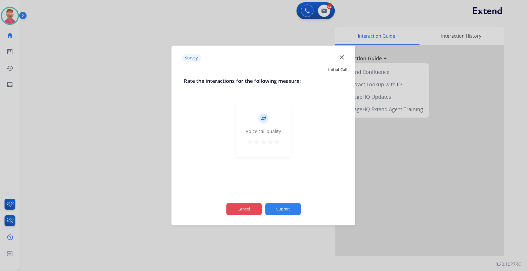
click at [249, 207] on button "Cancel" at bounding box center [244, 209] width 36 height 12
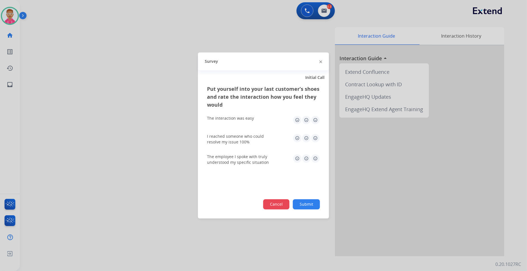
click at [268, 203] on button "Cancel" at bounding box center [276, 204] width 26 height 10
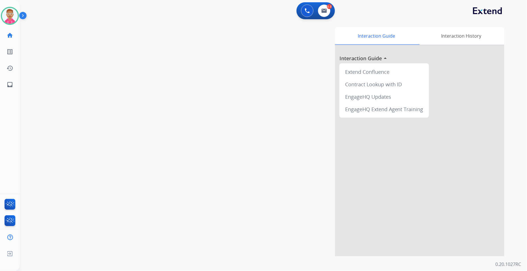
drag, startPoint x: 10, startPoint y: 17, endPoint x: 28, endPoint y: 16, distance: 17.8
click at [10, 17] on img at bounding box center [10, 16] width 16 height 16
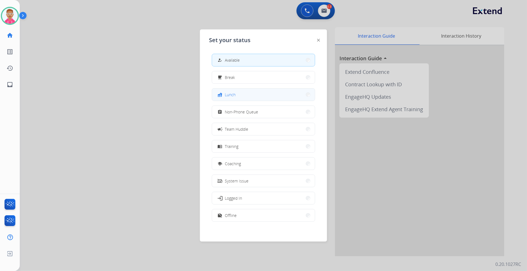
click at [266, 96] on button "fastfood Lunch" at bounding box center [263, 94] width 103 height 12
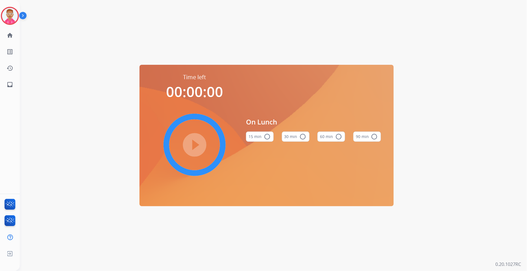
click at [331, 136] on button "60 min radio_button_unchecked" at bounding box center [332, 136] width 28 height 10
click at [198, 144] on mat-icon "play_circle_filled" at bounding box center [194, 144] width 7 height 7
